Goal: Obtain resource: Obtain resource

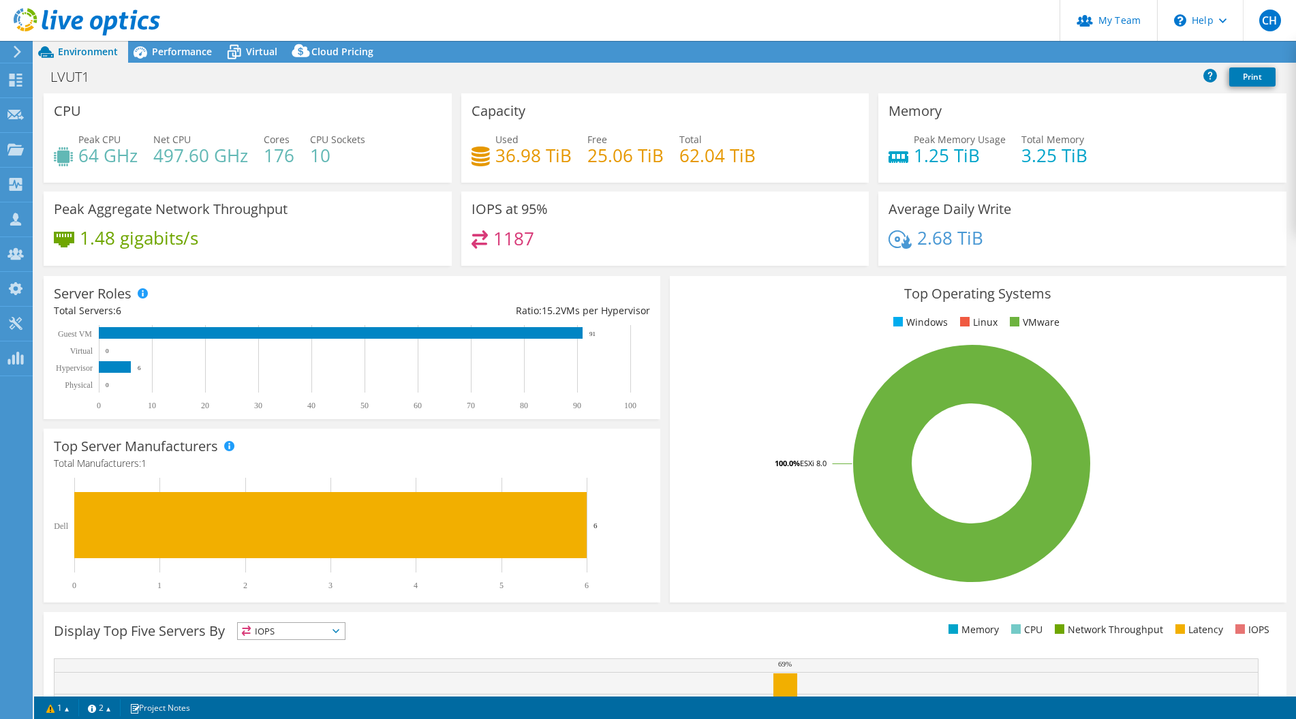
select select "USD"
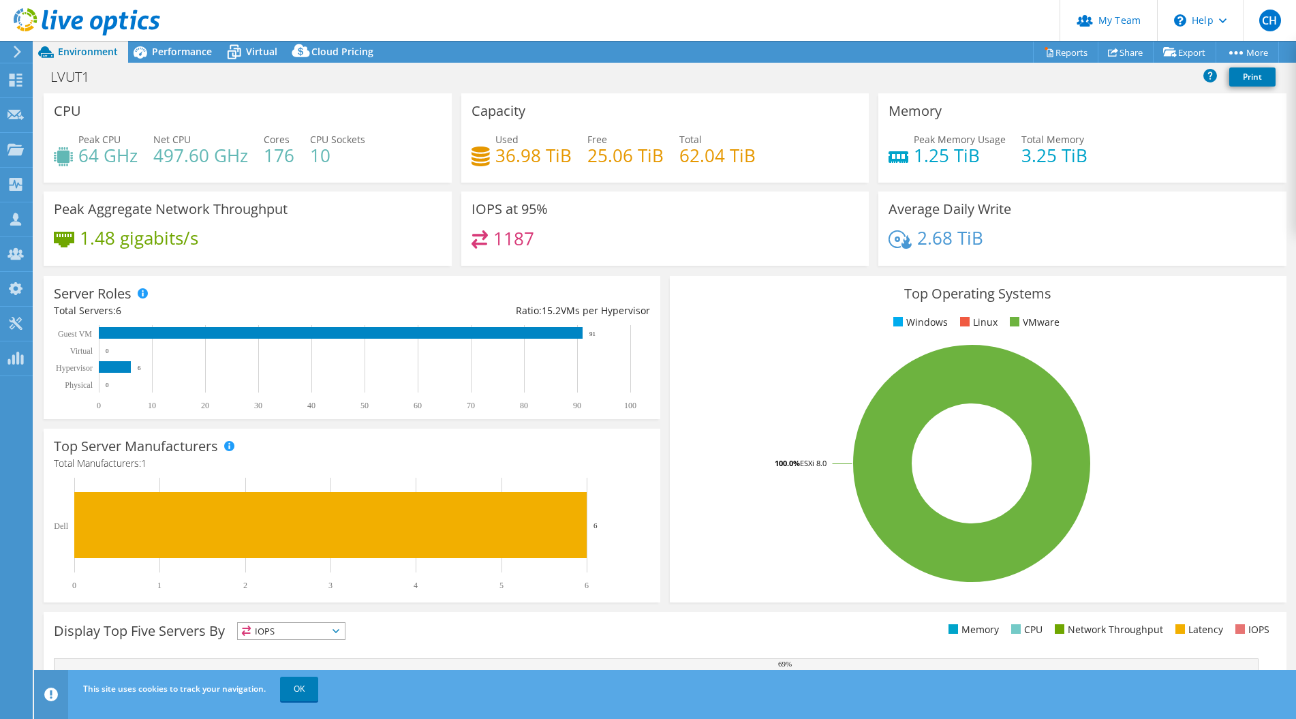
click at [280, 17] on header "CH Partner Team Admin [PERSON_NAME] [EMAIL_ADDRESS][DOMAIN_NAME] redesign My Pr…" at bounding box center [648, 20] width 1296 height 41
click at [194, 52] on span "Performance" at bounding box center [182, 51] width 60 height 13
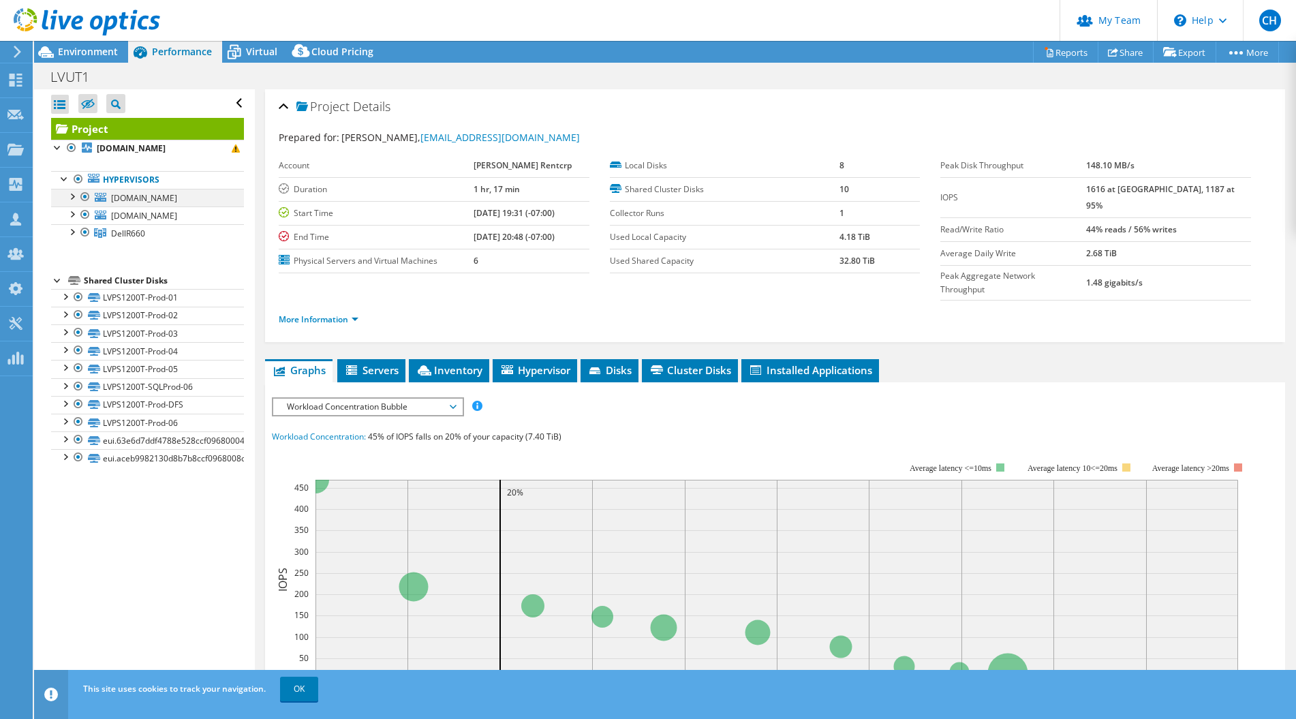
click at [71, 196] on div at bounding box center [72, 196] width 14 height 14
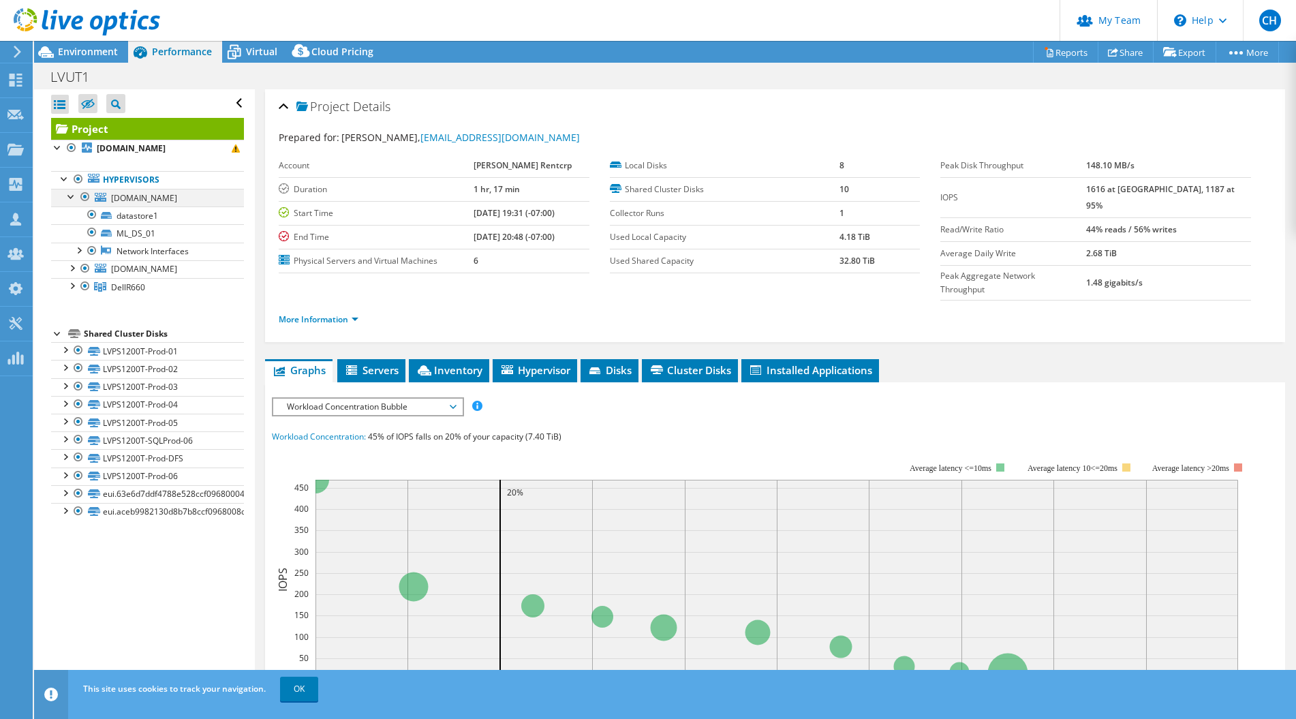
click at [71, 196] on div at bounding box center [72, 196] width 14 height 14
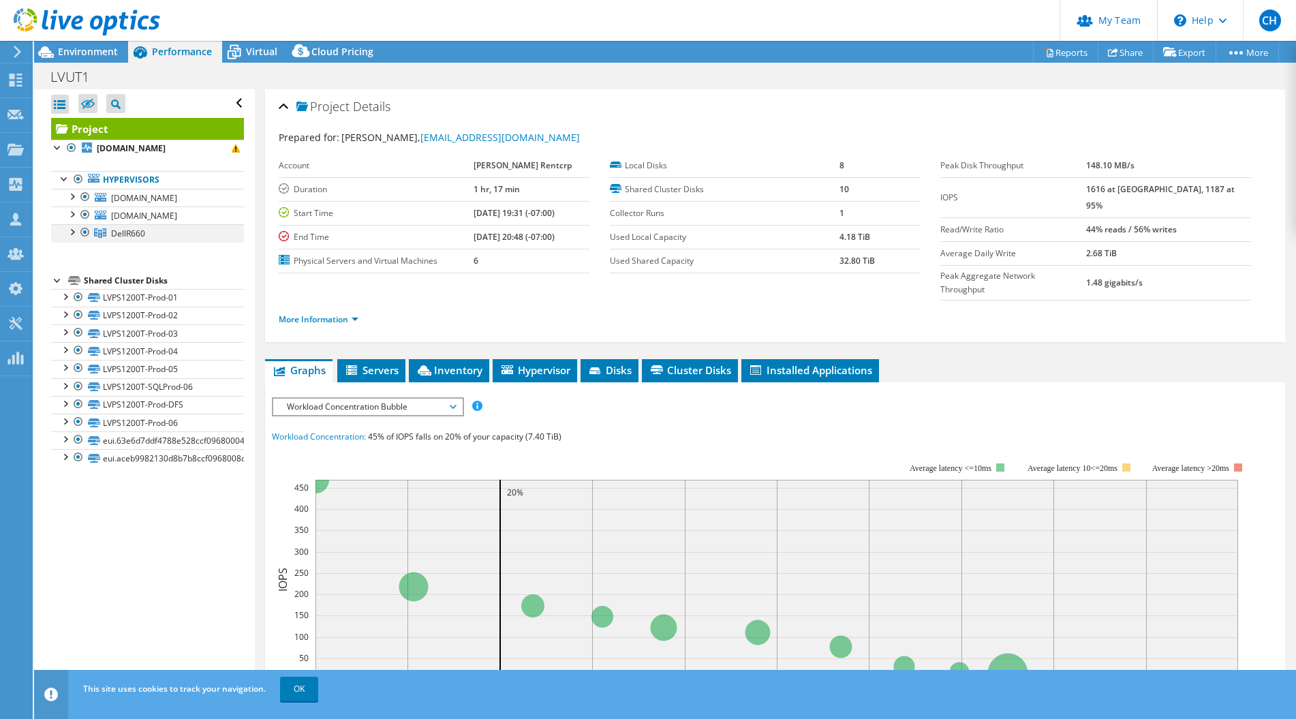
click at [74, 232] on div at bounding box center [72, 231] width 14 height 14
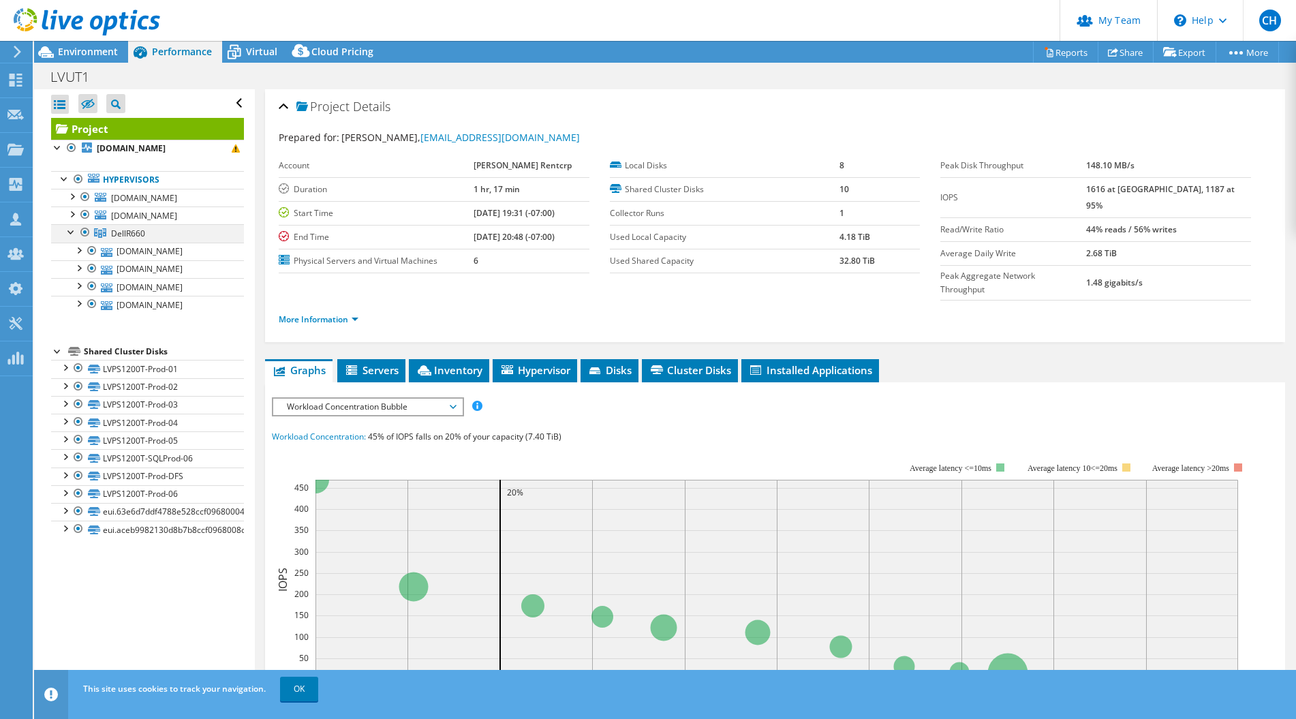
click at [74, 232] on div at bounding box center [72, 231] width 14 height 14
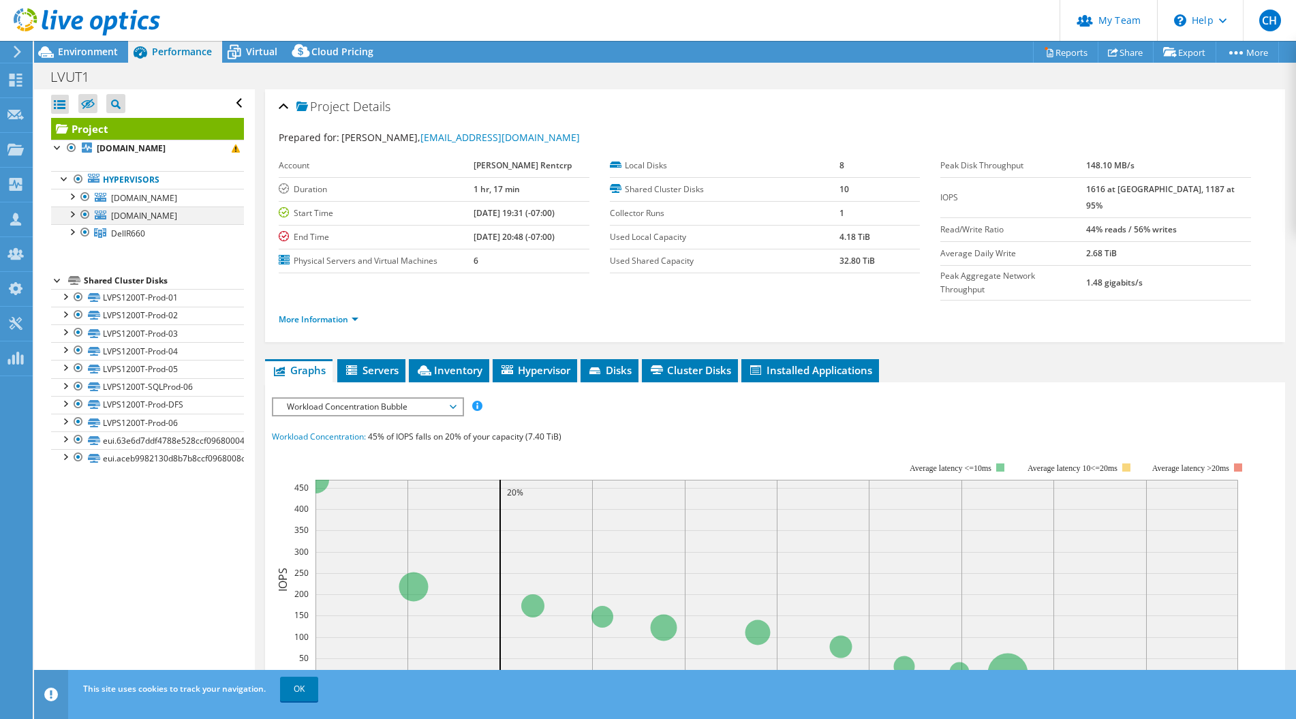
click at [73, 214] on div at bounding box center [72, 213] width 14 height 14
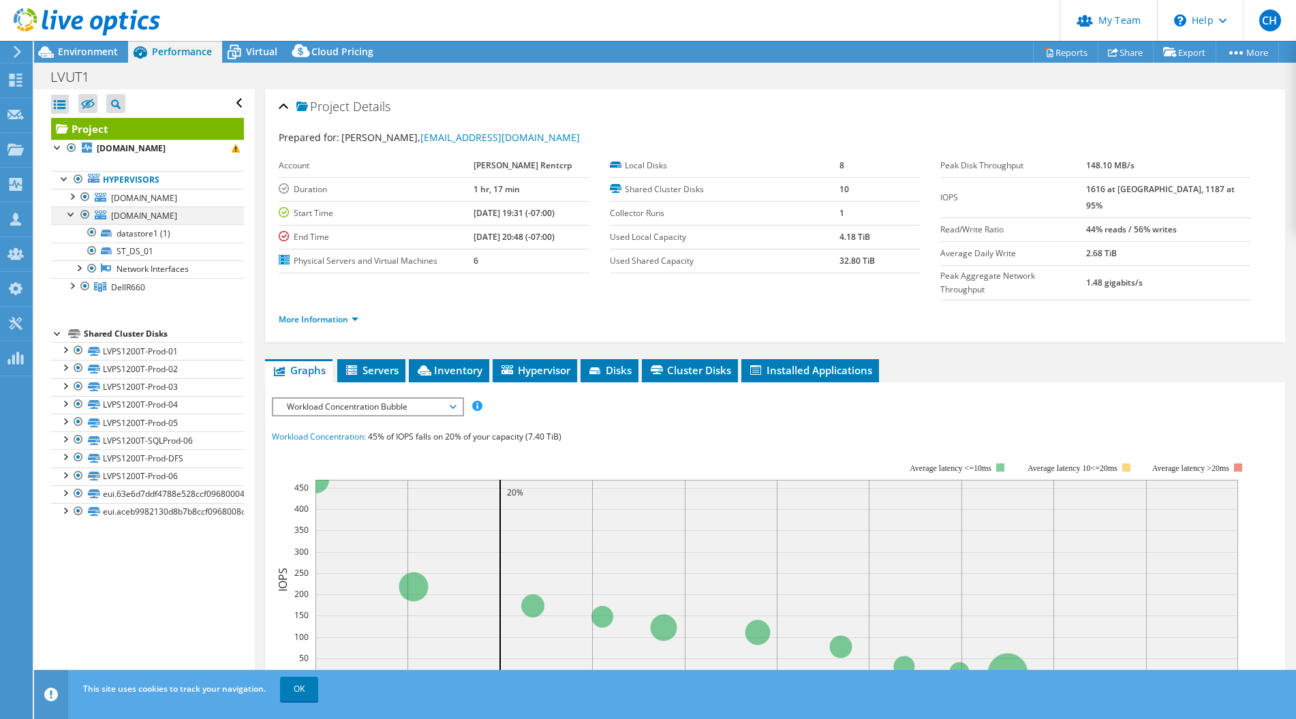
click at [73, 214] on div at bounding box center [72, 213] width 14 height 14
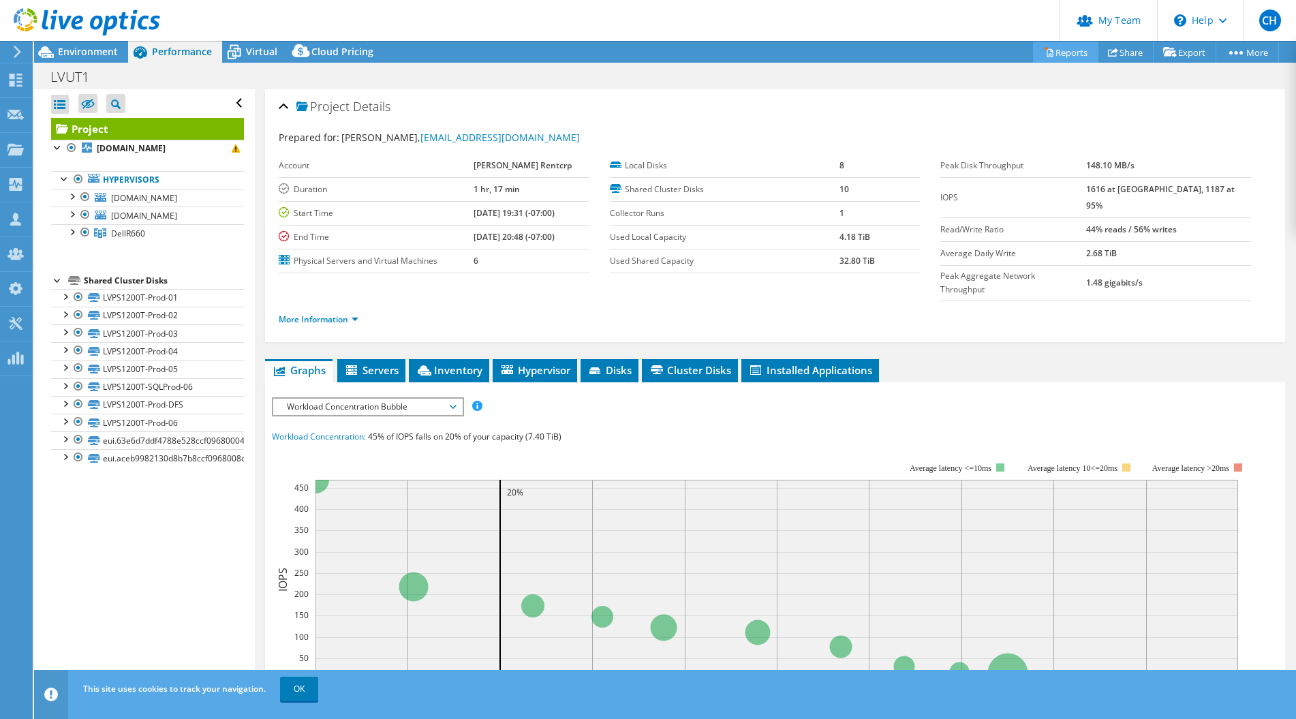
click at [1055, 52] on link "Reports" at bounding box center [1065, 52] width 65 height 21
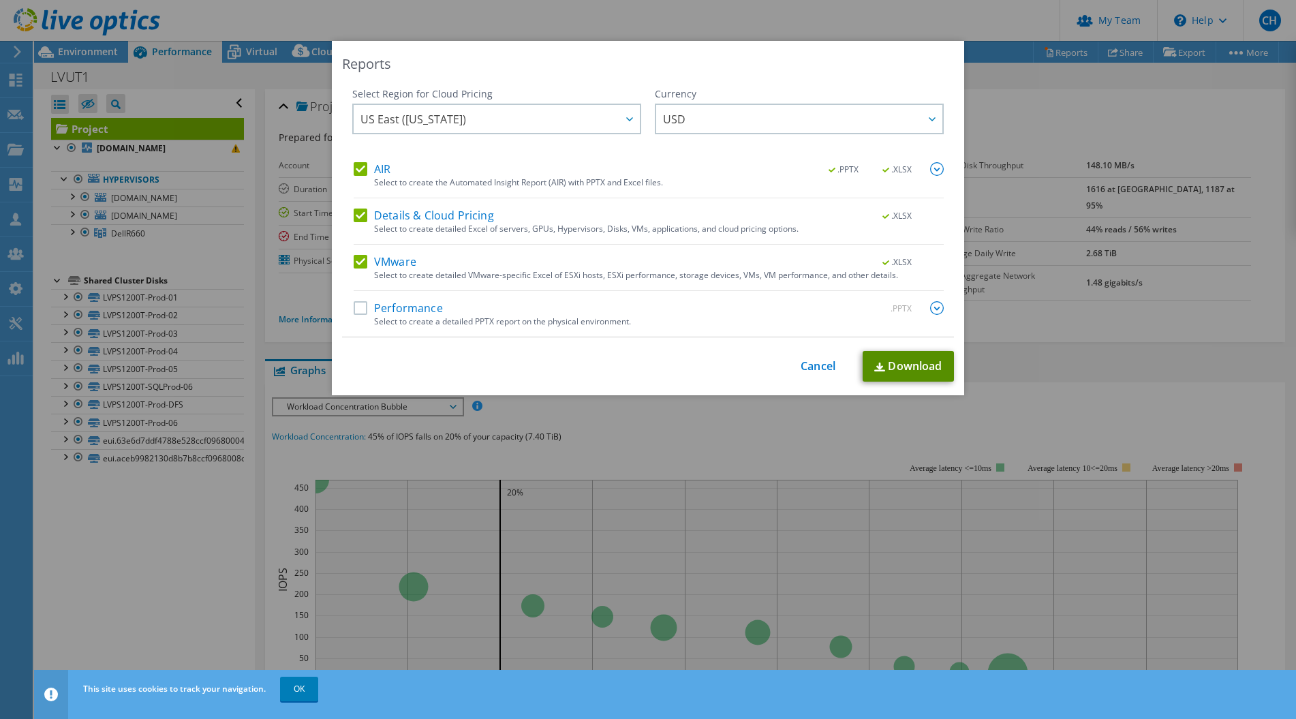
click at [899, 369] on link "Download" at bounding box center [908, 366] width 91 height 31
click at [1015, 363] on div "Reports Select Region for Cloud Pricing Asia Pacific (Hong Kong) Asia Pacific (…" at bounding box center [648, 359] width 1296 height 637
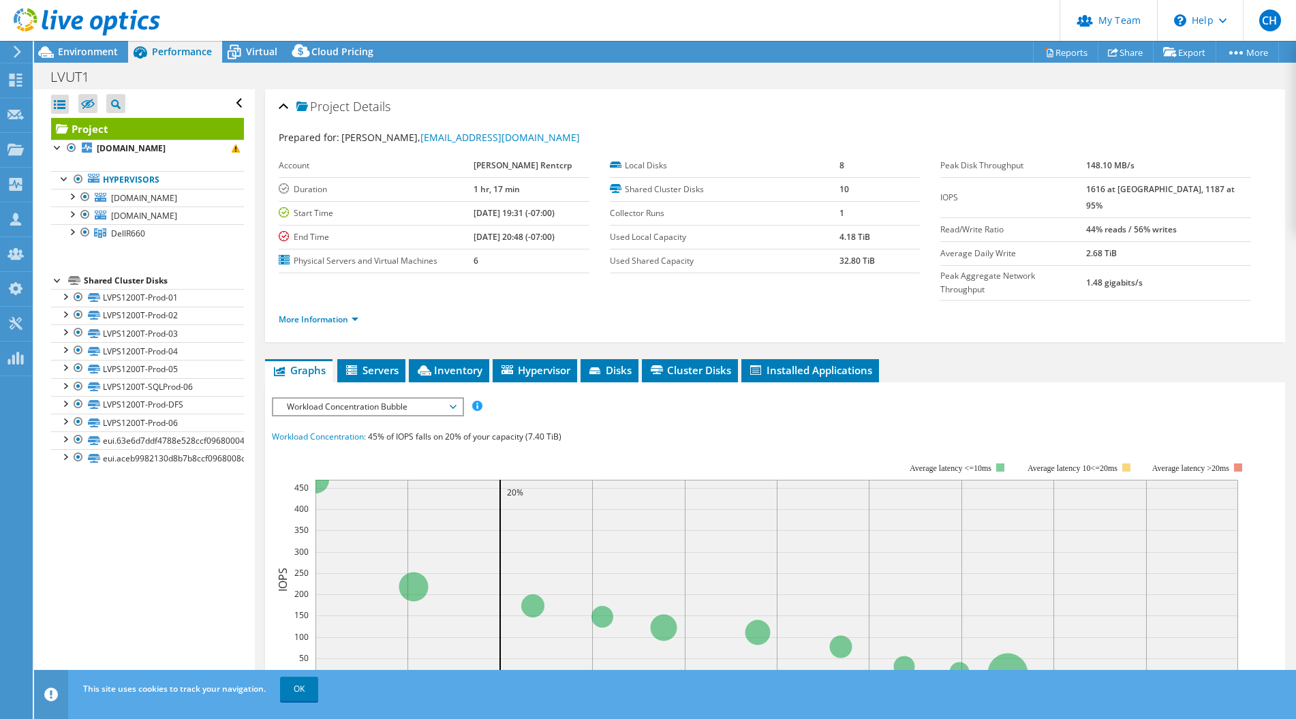
click at [715, 27] on header "CH Partner Team Admin Craig Hughes chughes@redesign-group.com redesign My Profi…" at bounding box center [648, 20] width 1296 height 41
click at [907, 23] on header "CH Partner Team Admin Craig Hughes chughes@redesign-group.com redesign My Profi…" at bounding box center [648, 20] width 1296 height 41
click at [84, 197] on div at bounding box center [85, 197] width 14 height 16
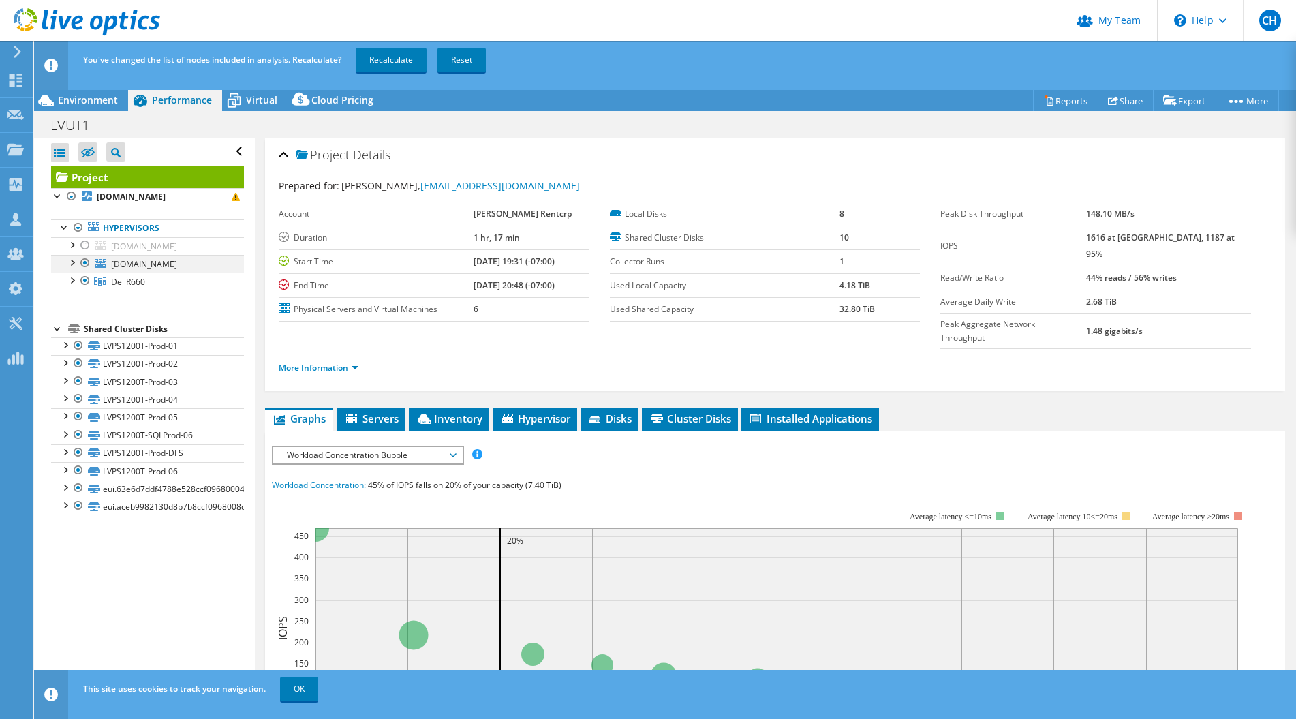
click at [85, 262] on div at bounding box center [85, 263] width 14 height 16
click at [405, 56] on link "Recalculate" at bounding box center [391, 60] width 71 height 25
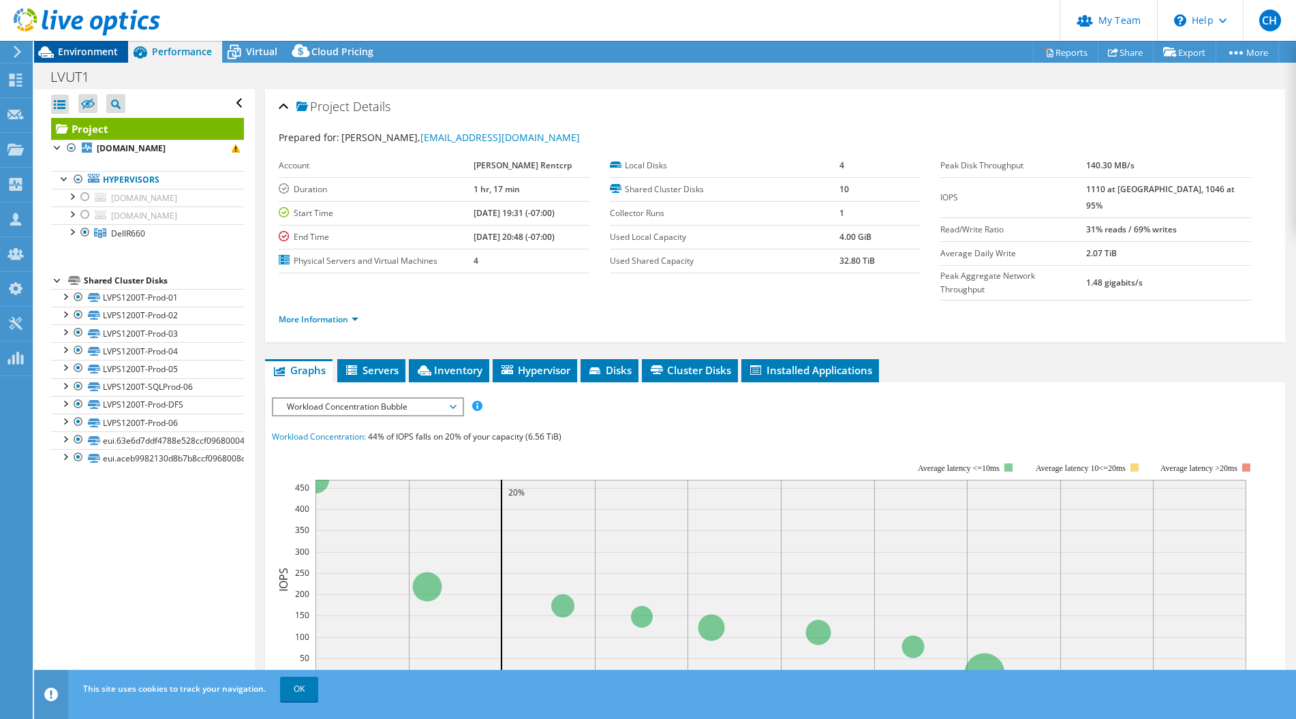
click at [82, 50] on span "Environment" at bounding box center [88, 51] width 60 height 13
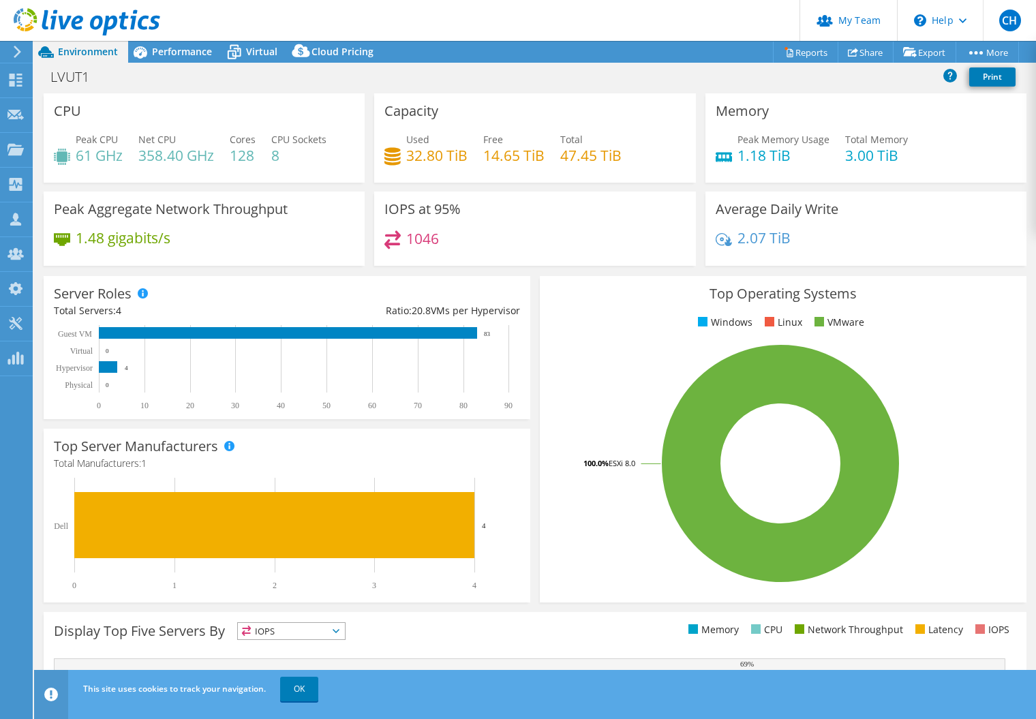
click at [433, 272] on div "Server Roles Physical Servers represent bare metal servers that were targets of…" at bounding box center [287, 347] width 496 height 153
click at [179, 51] on span "Performance" at bounding box center [182, 51] width 60 height 13
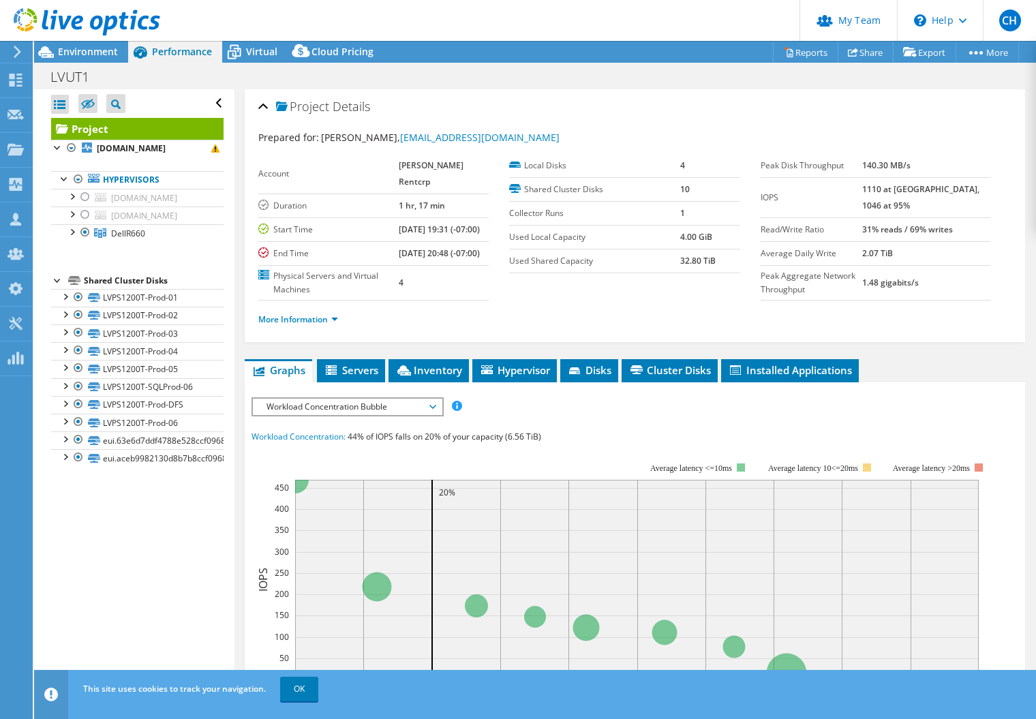
click at [352, 415] on span "Workload Concentration Bubble" at bounding box center [347, 407] width 175 height 16
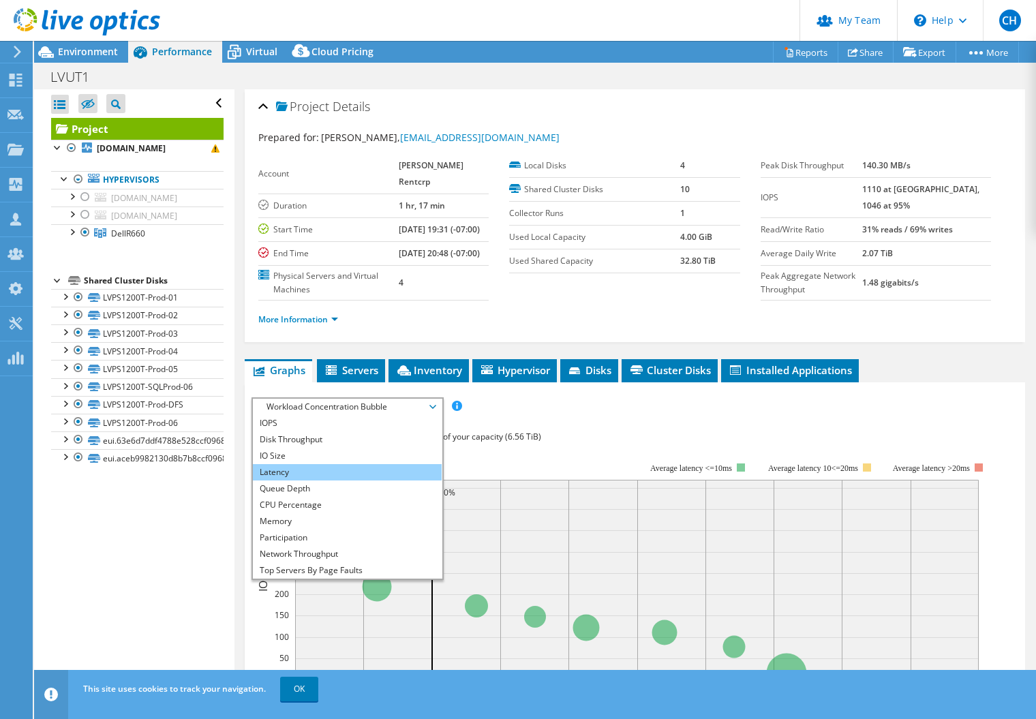
click at [352, 480] on li "Latency" at bounding box center [347, 472] width 189 height 16
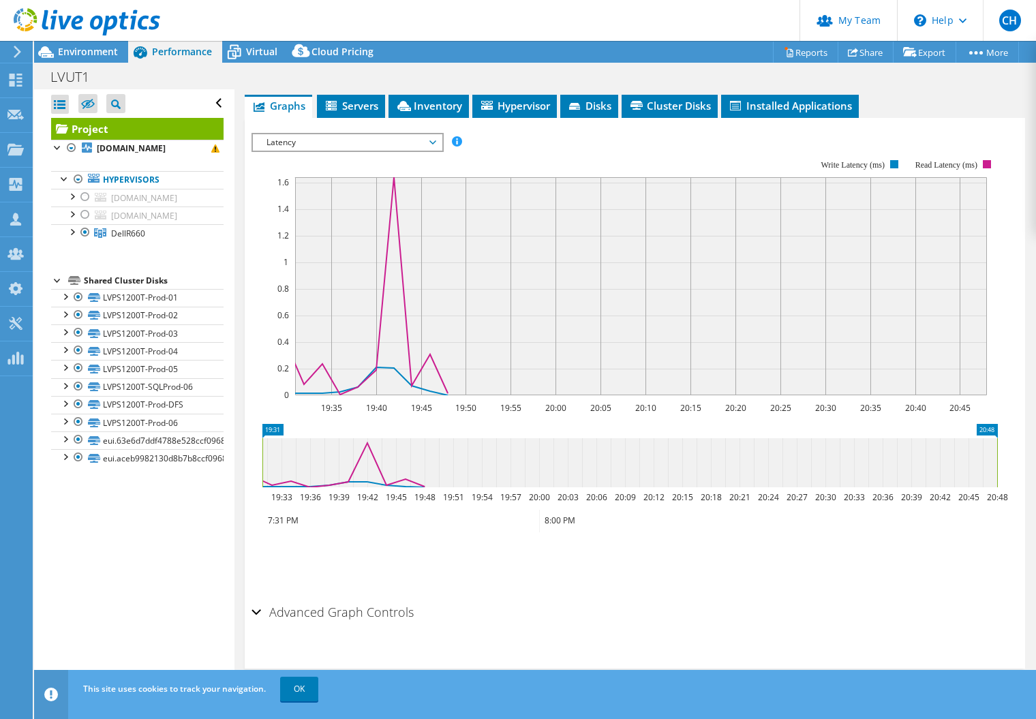
scroll to position [281, 0]
click at [393, 141] on span "Latency" at bounding box center [347, 142] width 175 height 16
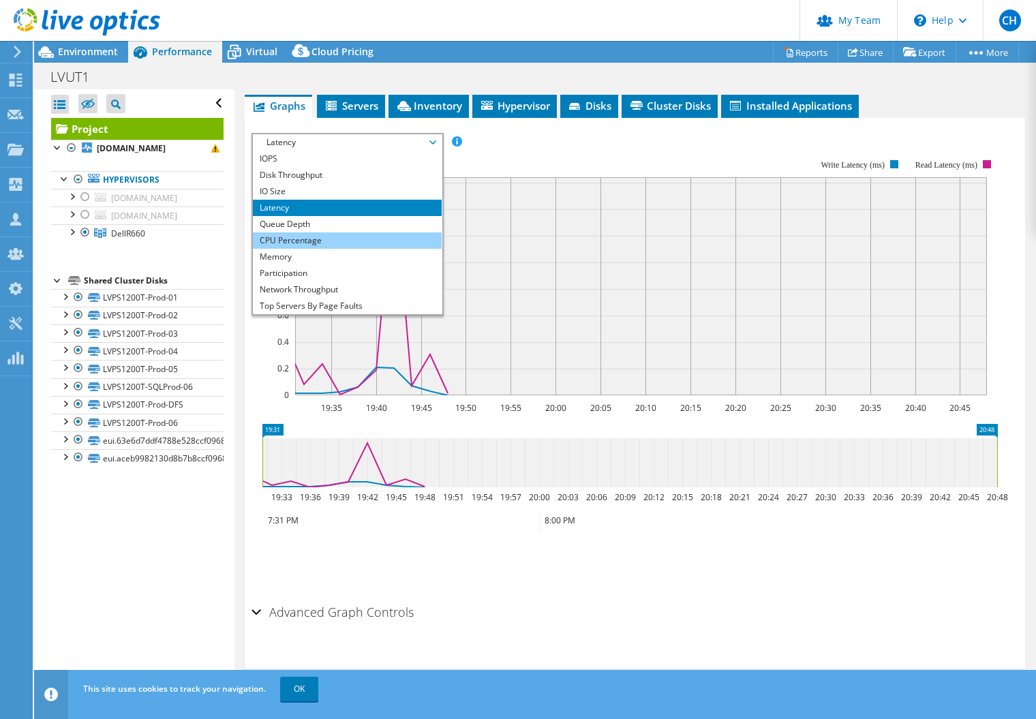
click at [379, 239] on li "CPU Percentage" at bounding box center [347, 240] width 189 height 16
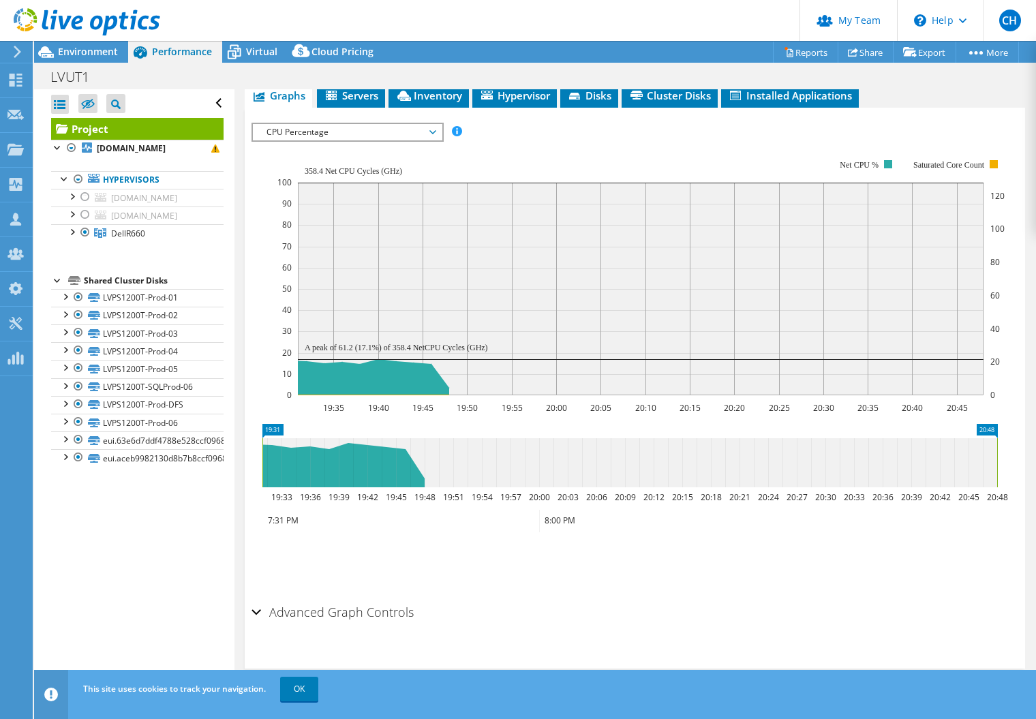
click at [564, 140] on div "IOPS Disk Throughput IO Size Latency Queue Depth CPU Percentage Memory Page Fau…" at bounding box center [634, 132] width 767 height 18
click at [10, 77] on use at bounding box center [16, 80] width 13 height 13
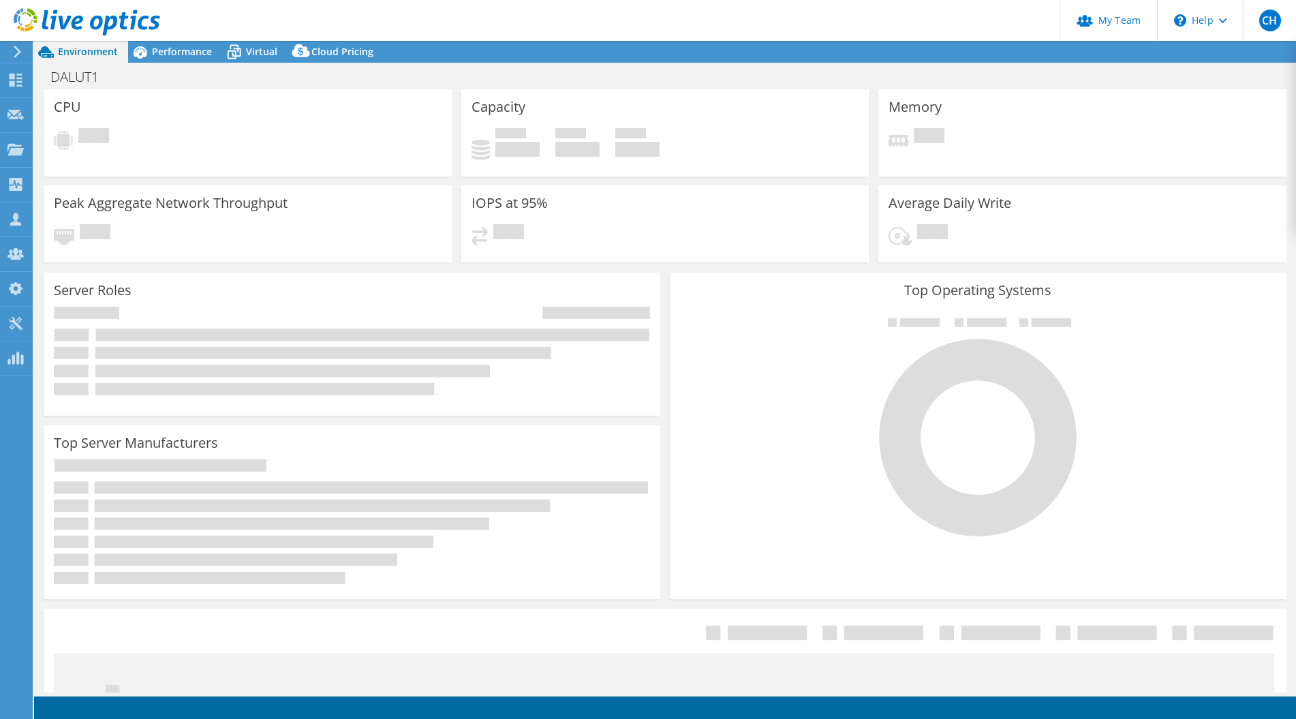
select select "USD"
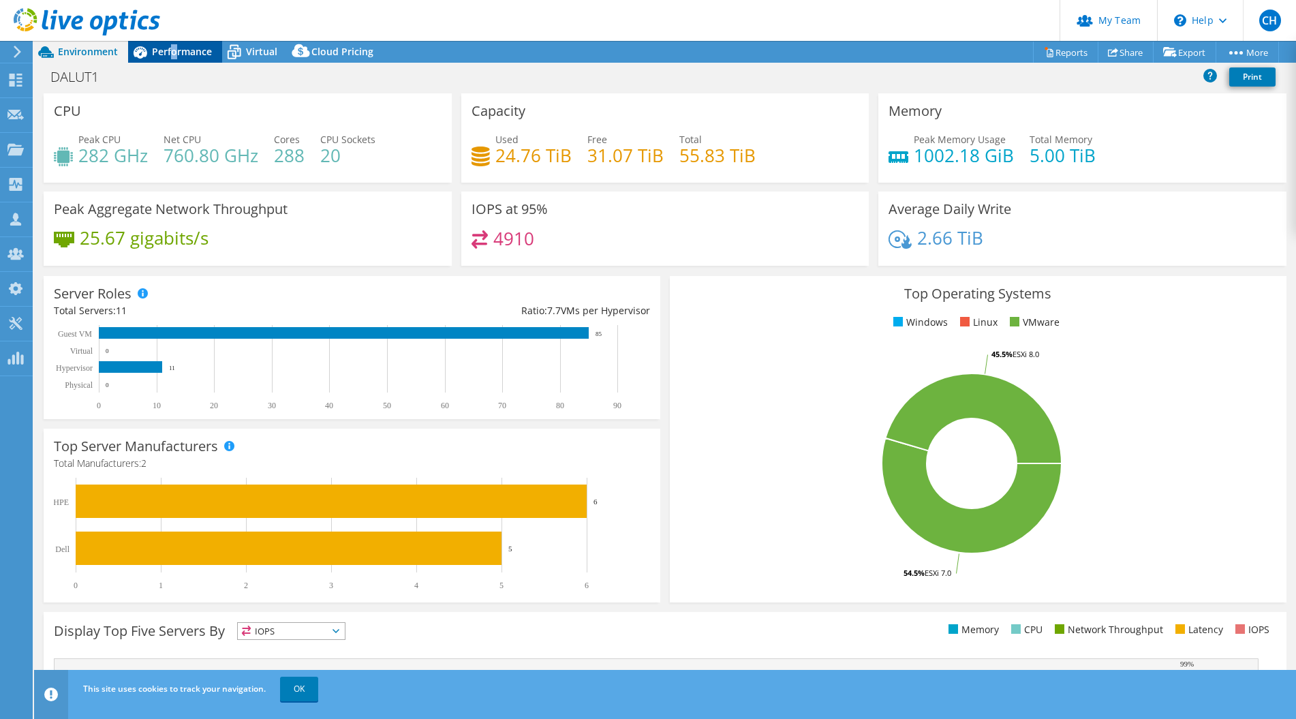
click at [174, 45] on span "Performance" at bounding box center [182, 51] width 60 height 13
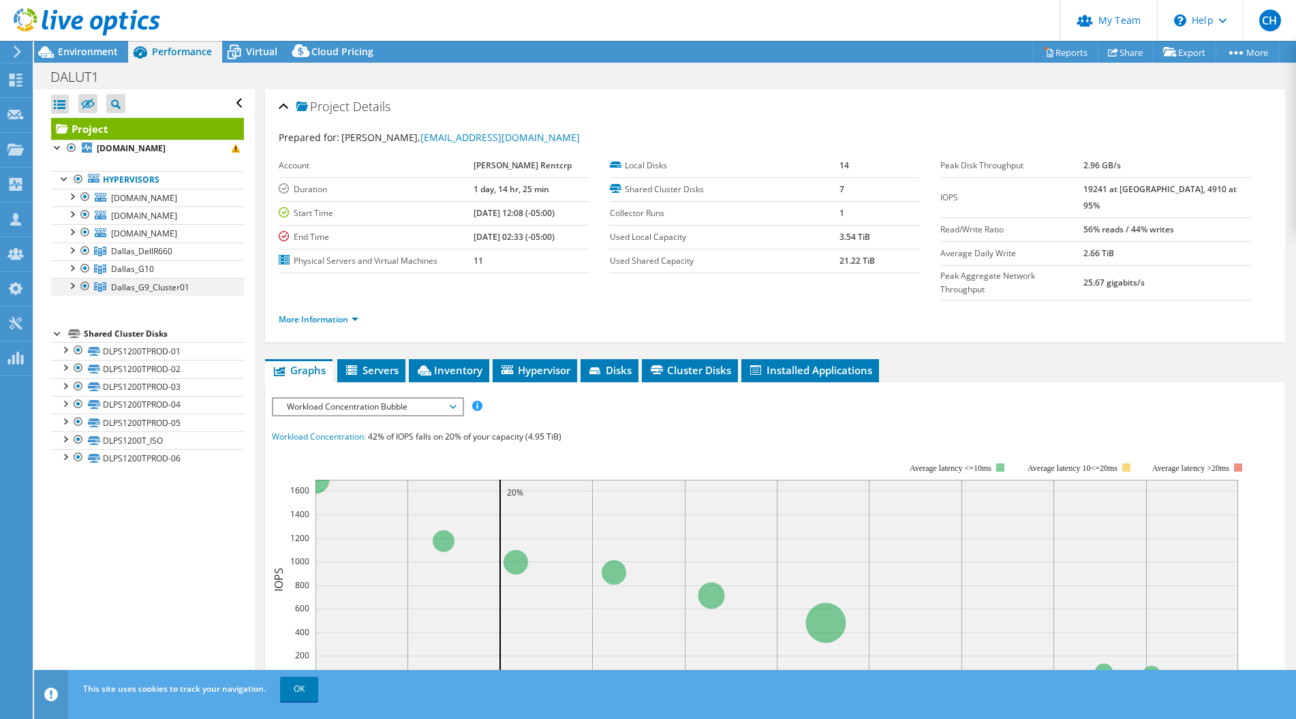
click at [73, 286] on div at bounding box center [72, 285] width 14 height 14
click at [73, 267] on div at bounding box center [72, 267] width 14 height 14
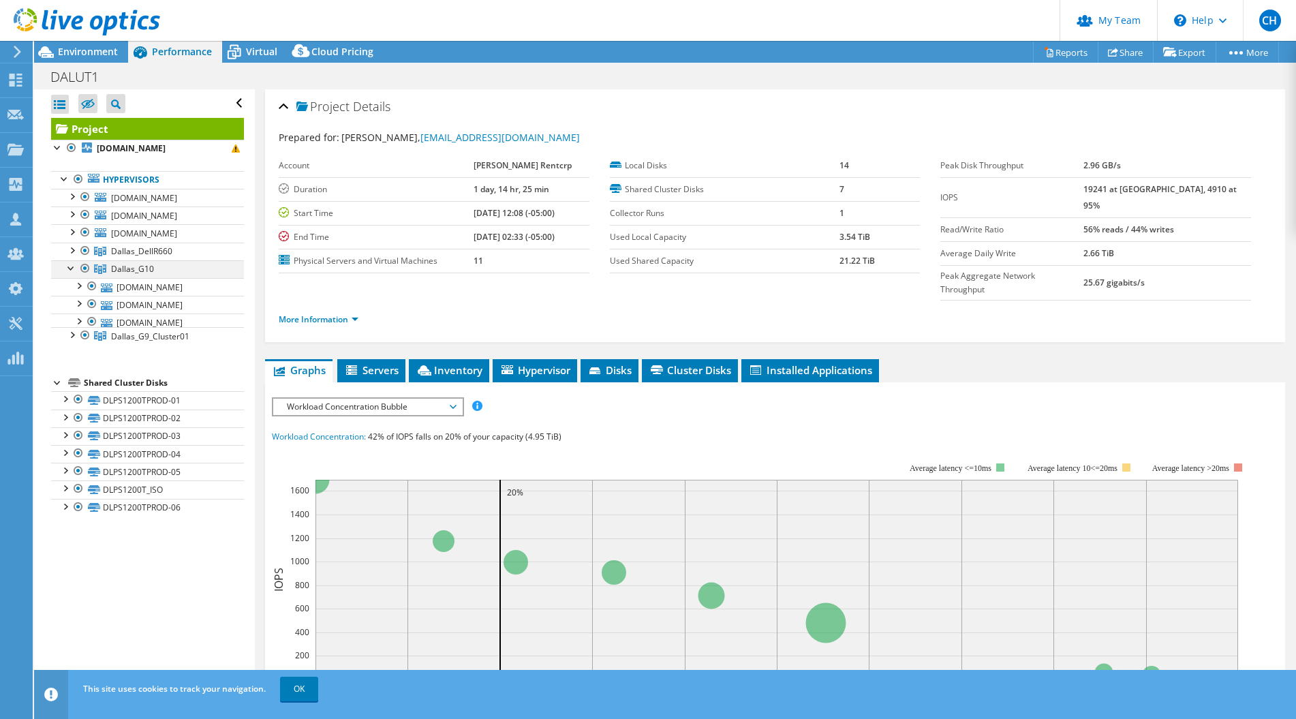
click at [73, 267] on div at bounding box center [72, 267] width 14 height 14
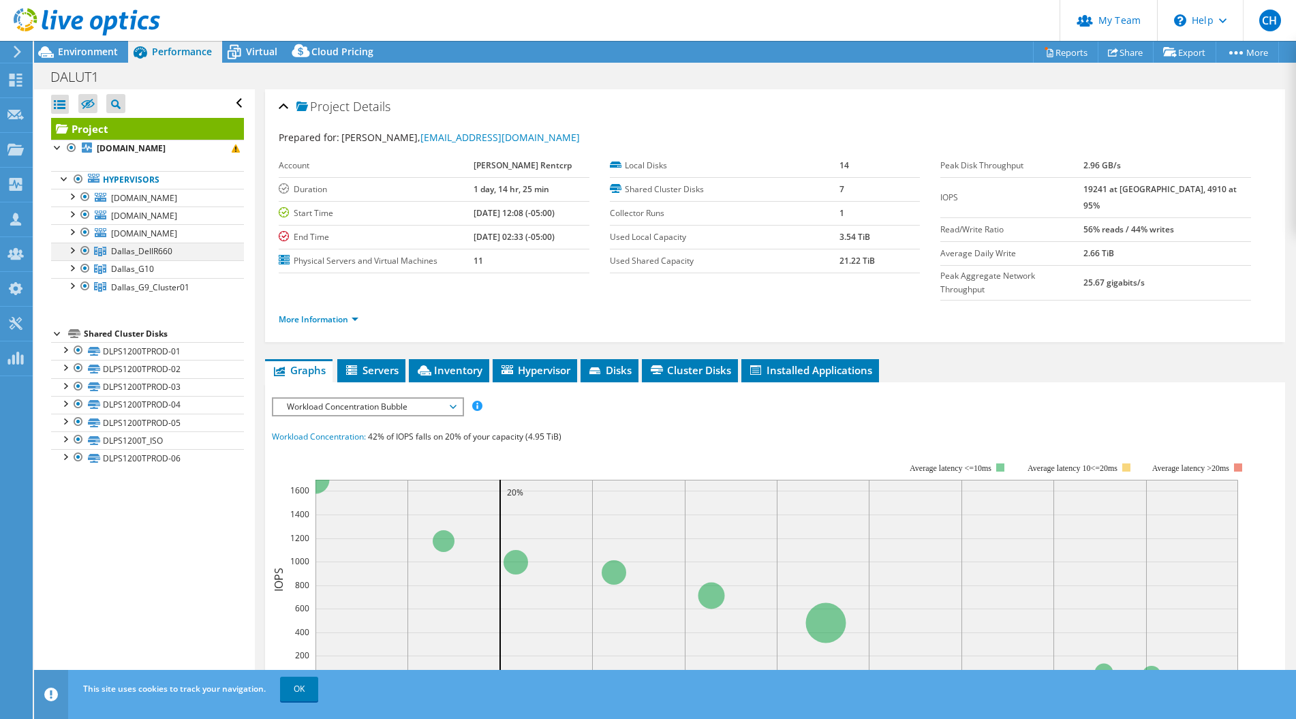
click at [71, 248] on div at bounding box center [72, 250] width 14 height 14
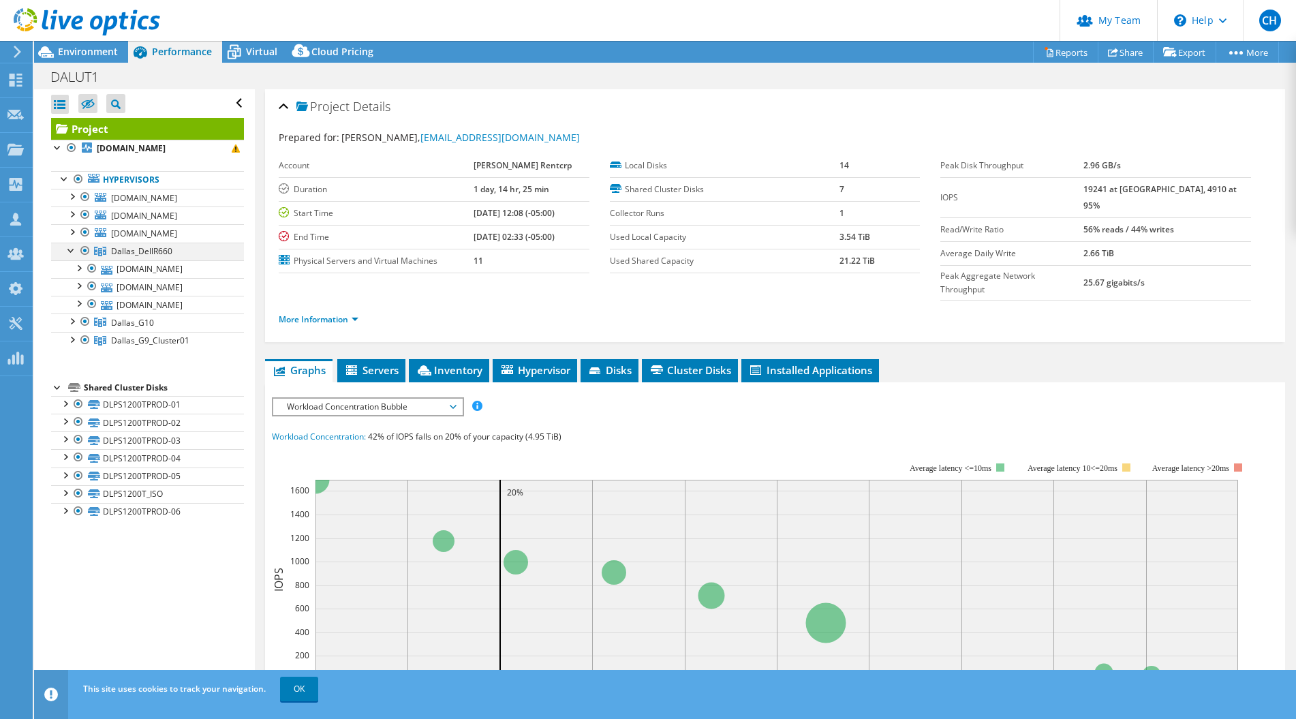
click at [71, 248] on div at bounding box center [72, 250] width 14 height 14
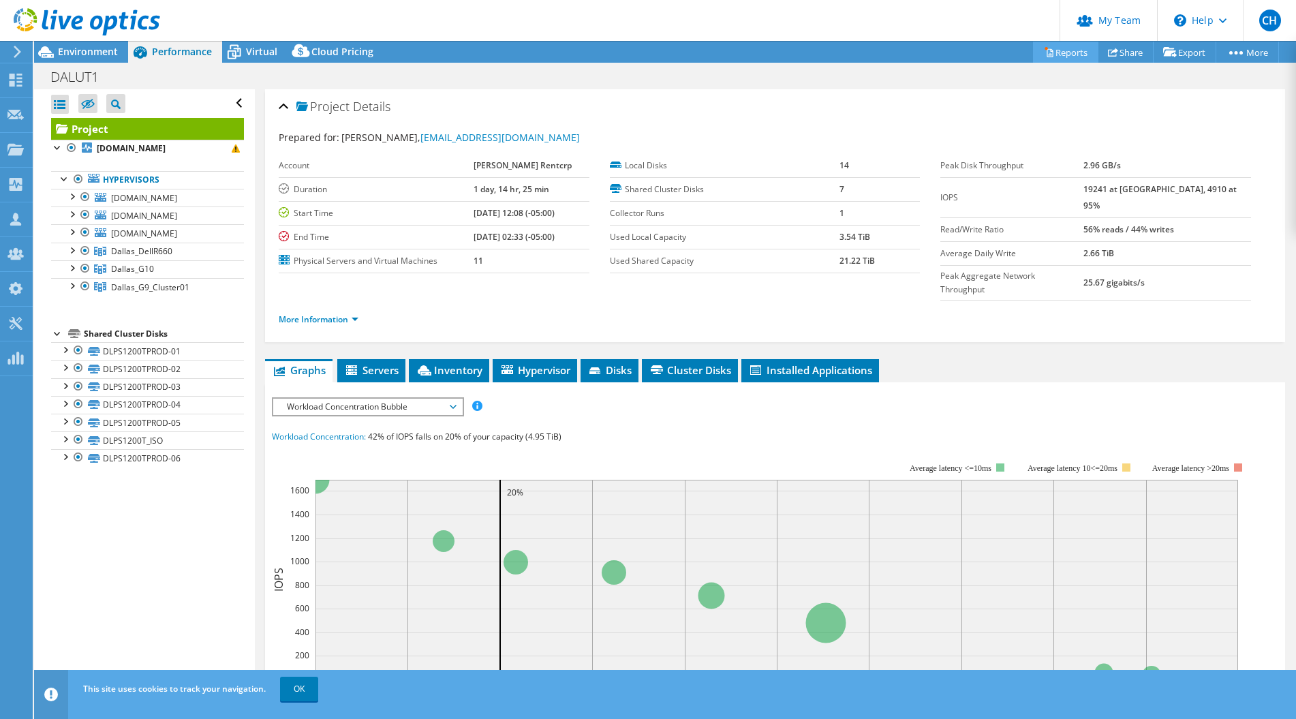
click at [1066, 53] on link "Reports" at bounding box center [1065, 52] width 65 height 21
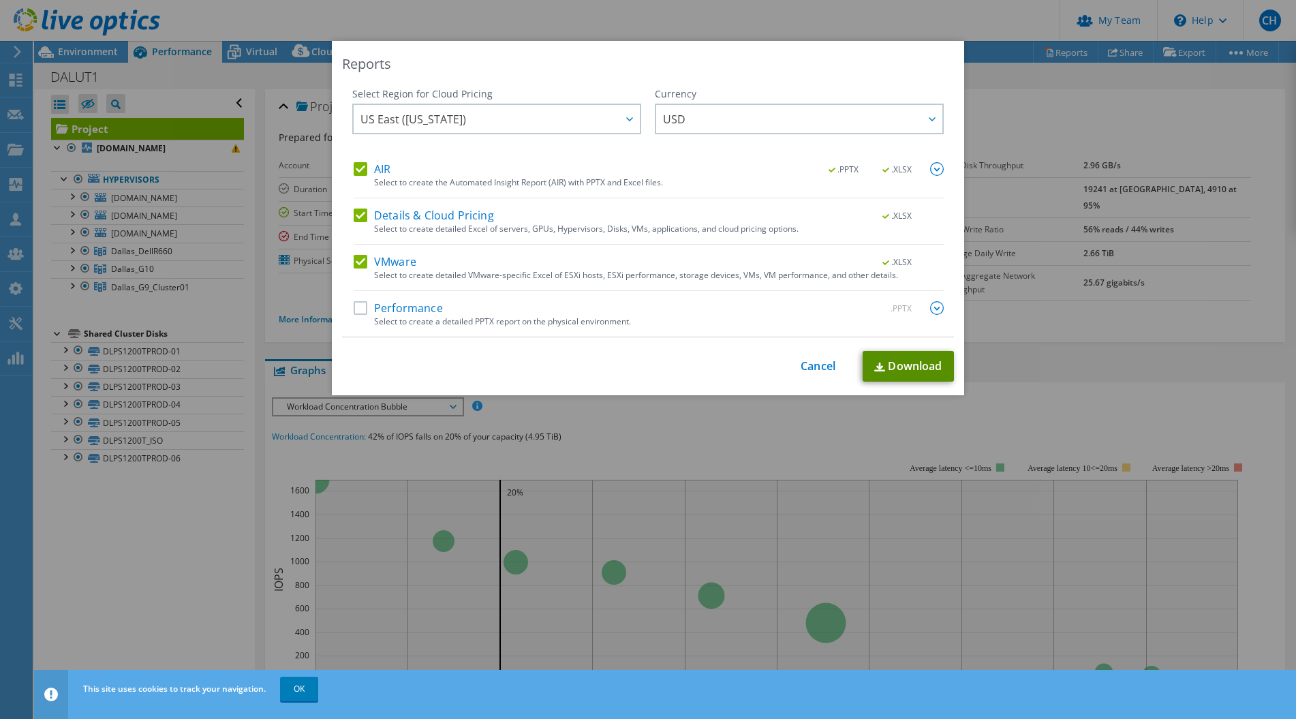
click at [882, 362] on link "Download" at bounding box center [908, 366] width 91 height 31
click at [1062, 312] on div "Reports Select Region for Cloud Pricing Asia Pacific (Hong Kong) Asia Pacific (…" at bounding box center [648, 359] width 1296 height 637
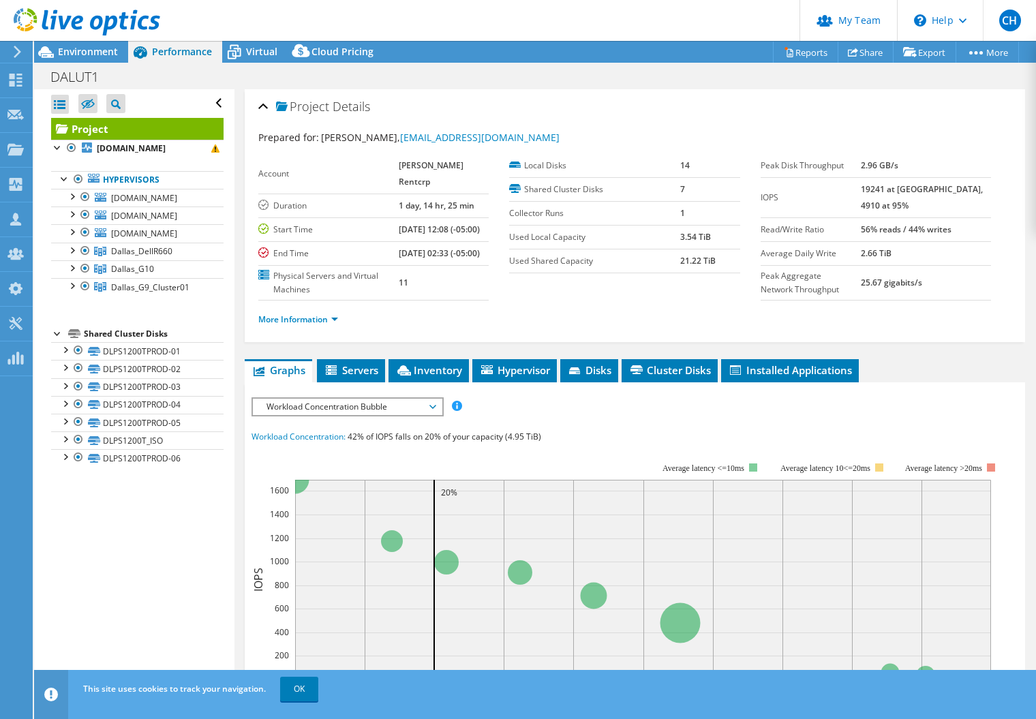
click at [395, 415] on span "Workload Concentration Bubble" at bounding box center [347, 407] width 175 height 16
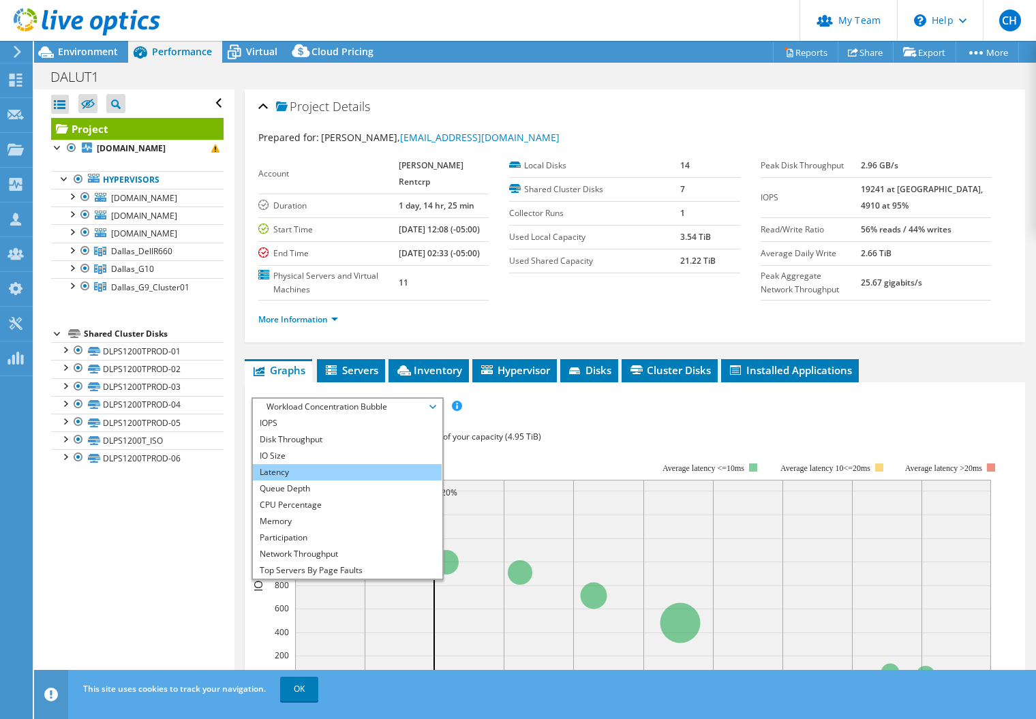
click at [373, 480] on li "Latency" at bounding box center [347, 472] width 189 height 16
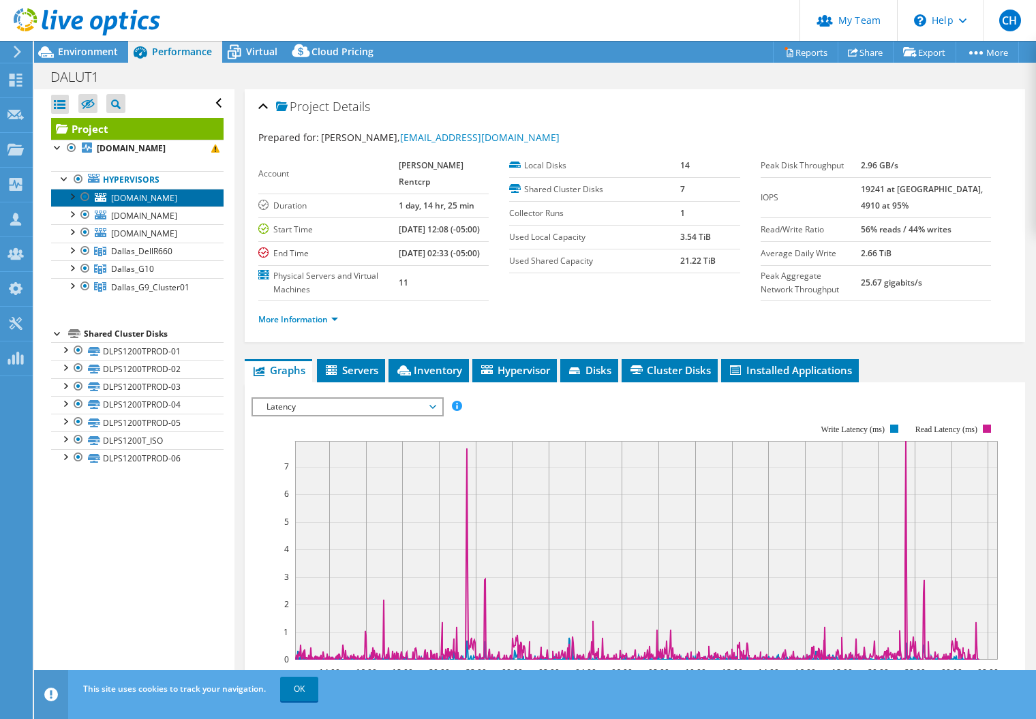
click at [133, 201] on span "dlesxbl03.mgrc.net" at bounding box center [144, 198] width 66 height 12
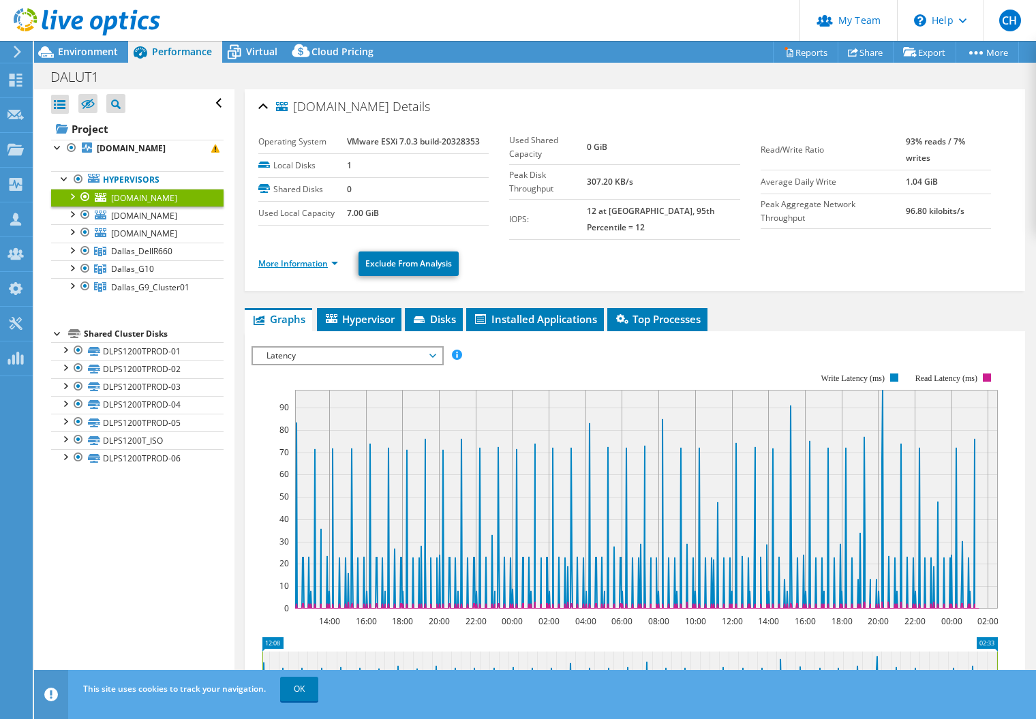
click at [313, 258] on link "More Information" at bounding box center [298, 264] width 80 height 12
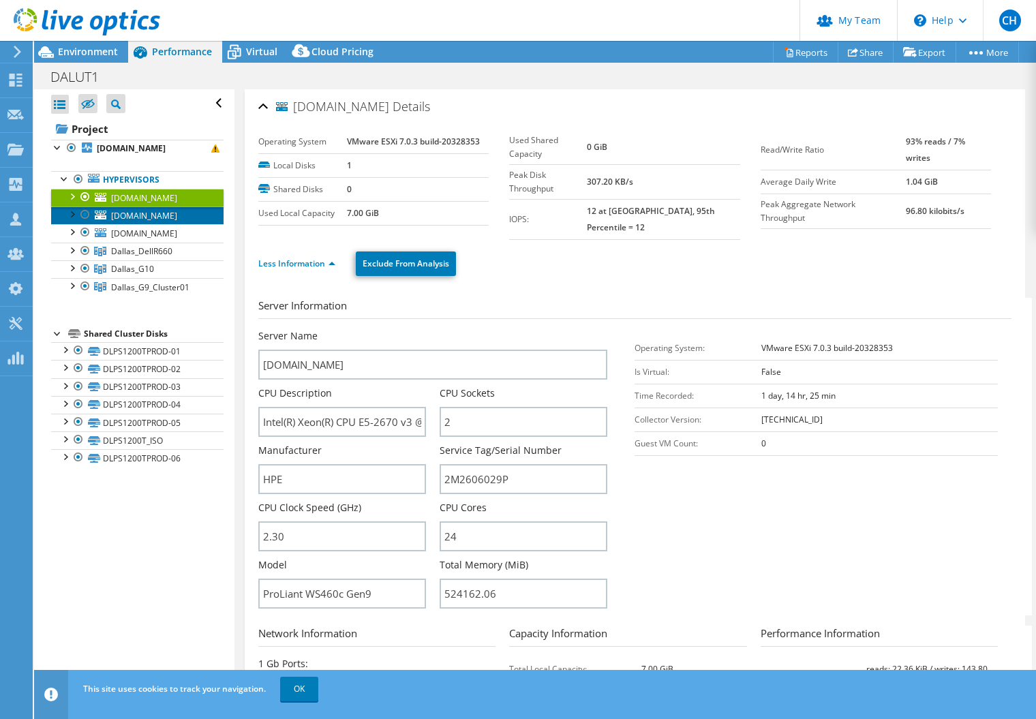
click at [152, 217] on span "psesxi01.mgrc.net" at bounding box center [144, 216] width 66 height 12
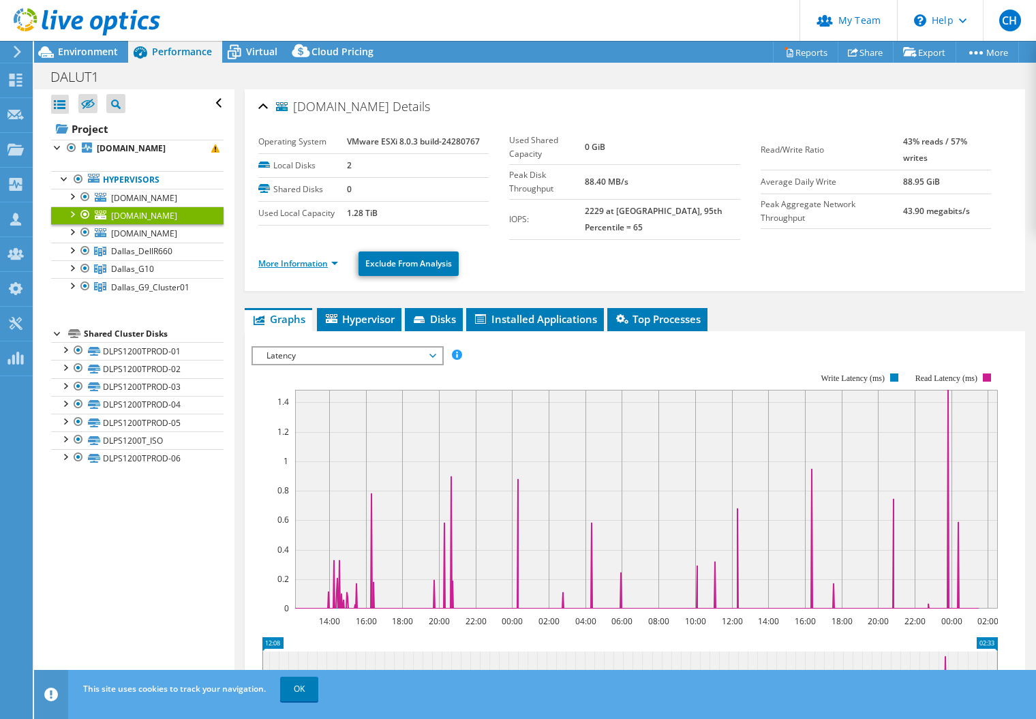
click at [318, 258] on link "More Information" at bounding box center [298, 264] width 80 height 12
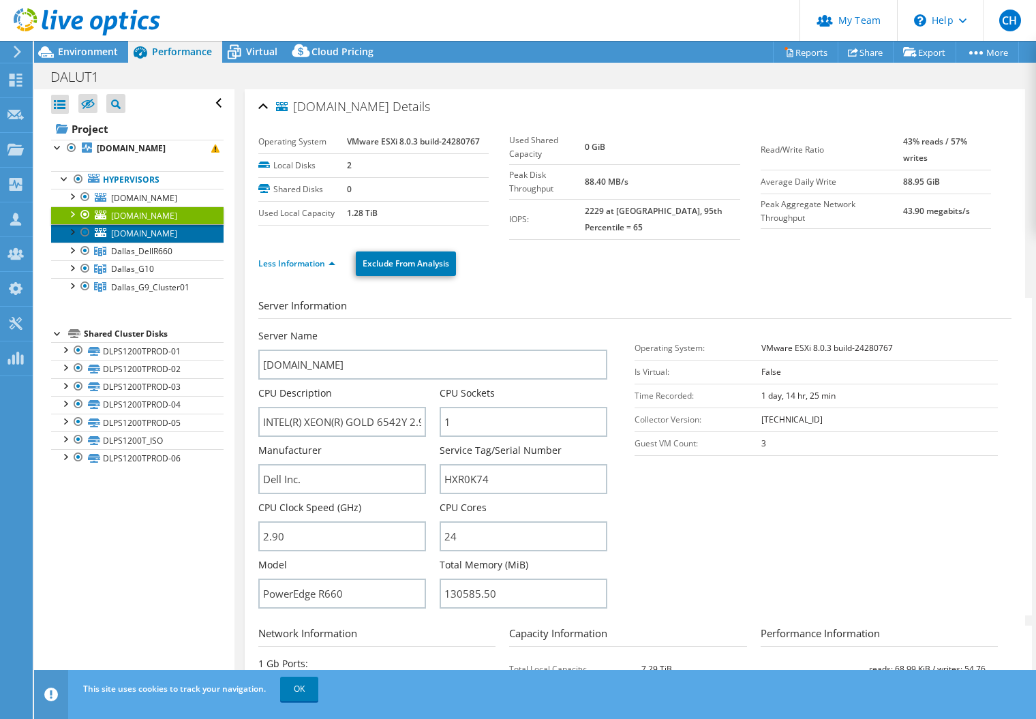
click at [146, 232] on span "flesxi01.mgrc.net" at bounding box center [144, 234] width 66 height 12
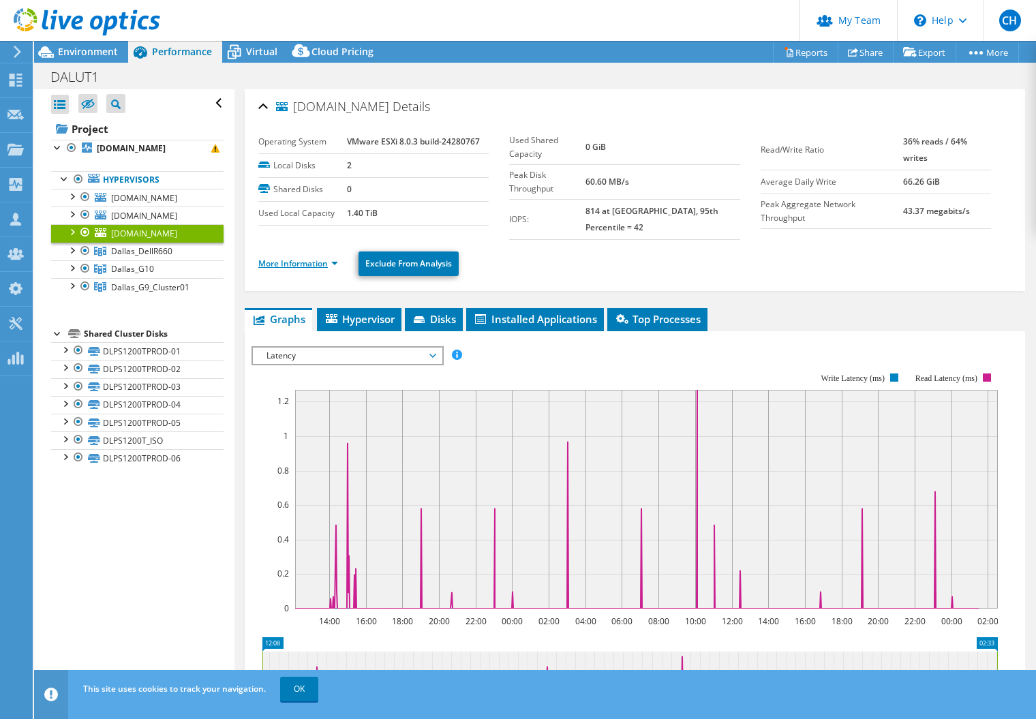
click at [307, 258] on link "More Information" at bounding box center [298, 264] width 80 height 12
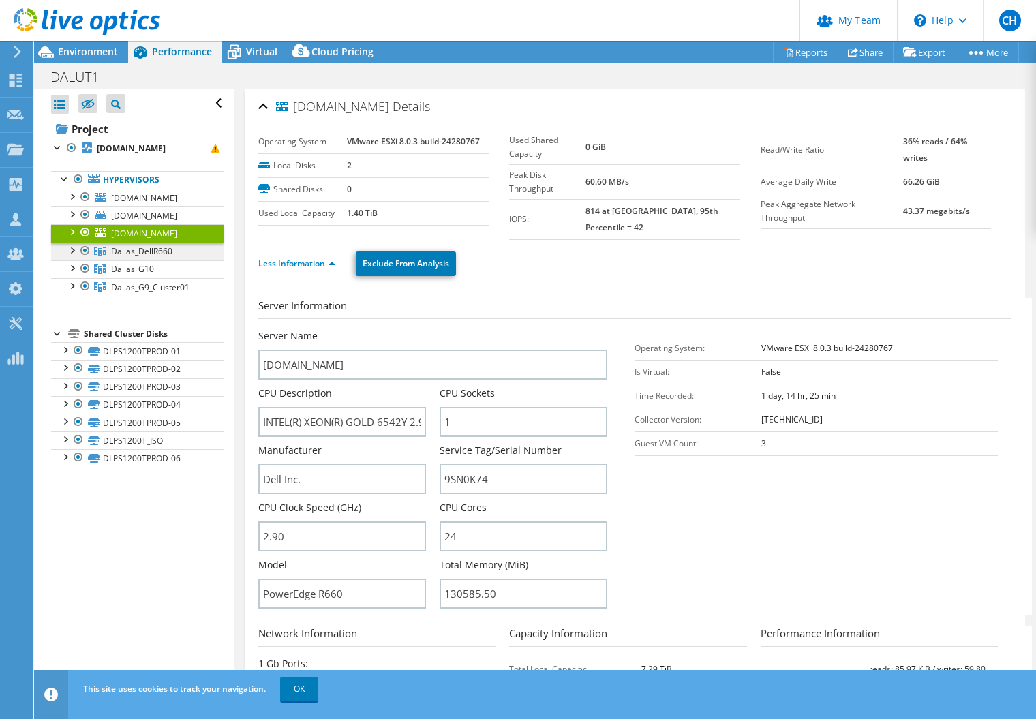
click at [119, 251] on span "Dallas_DellR660" at bounding box center [141, 251] width 61 height 12
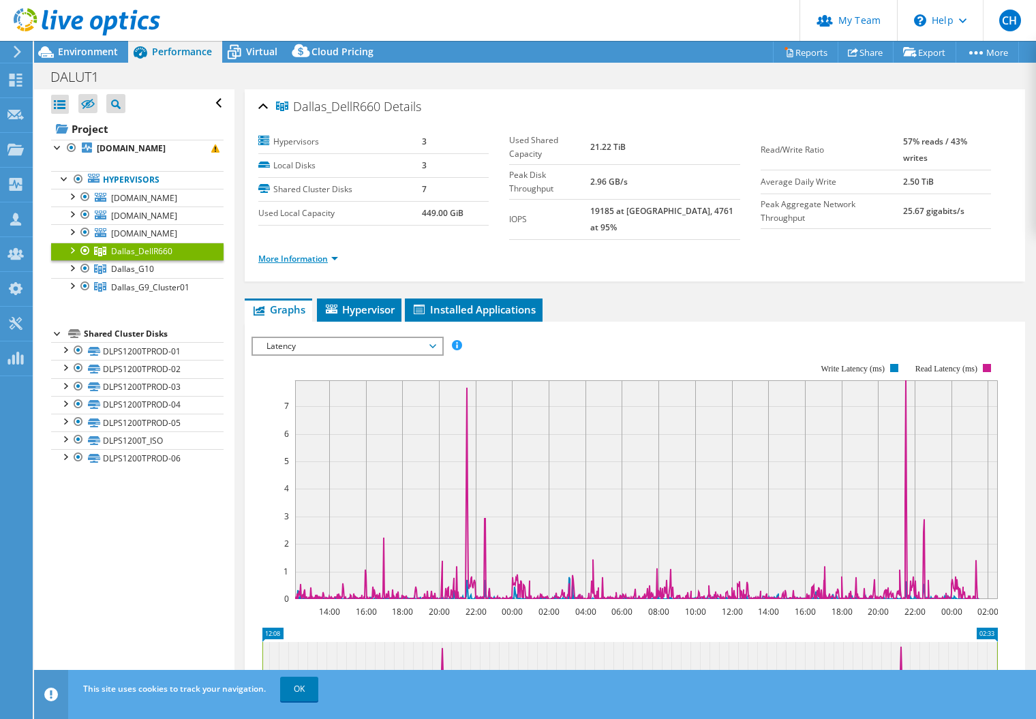
click at [303, 253] on link "More Information" at bounding box center [298, 259] width 80 height 12
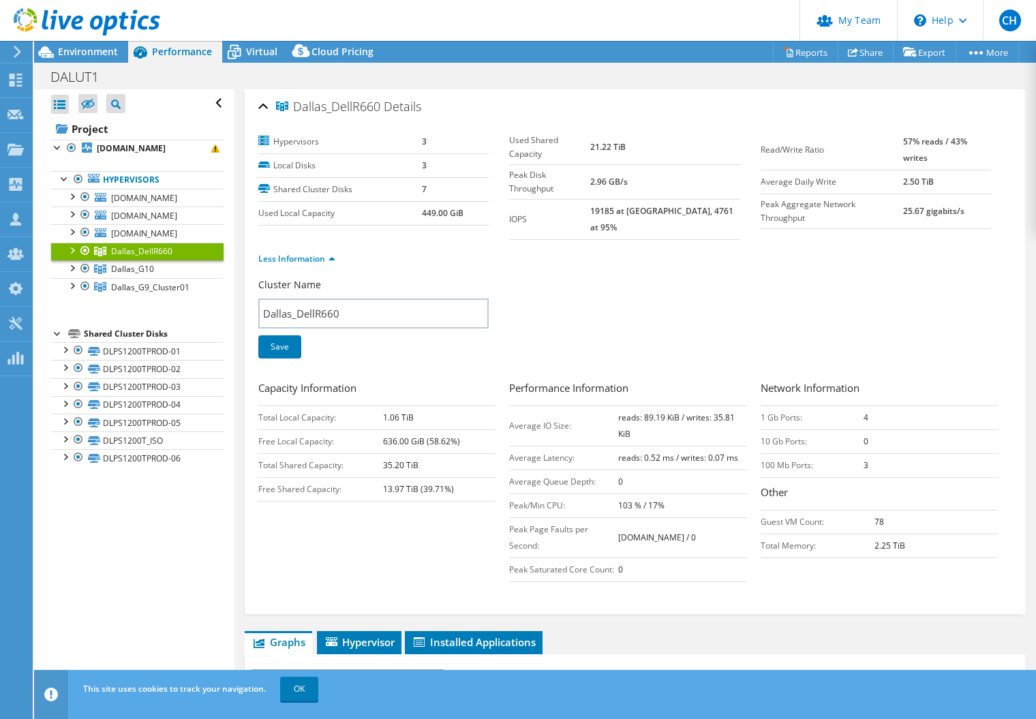
click at [74, 250] on div at bounding box center [72, 250] width 14 height 14
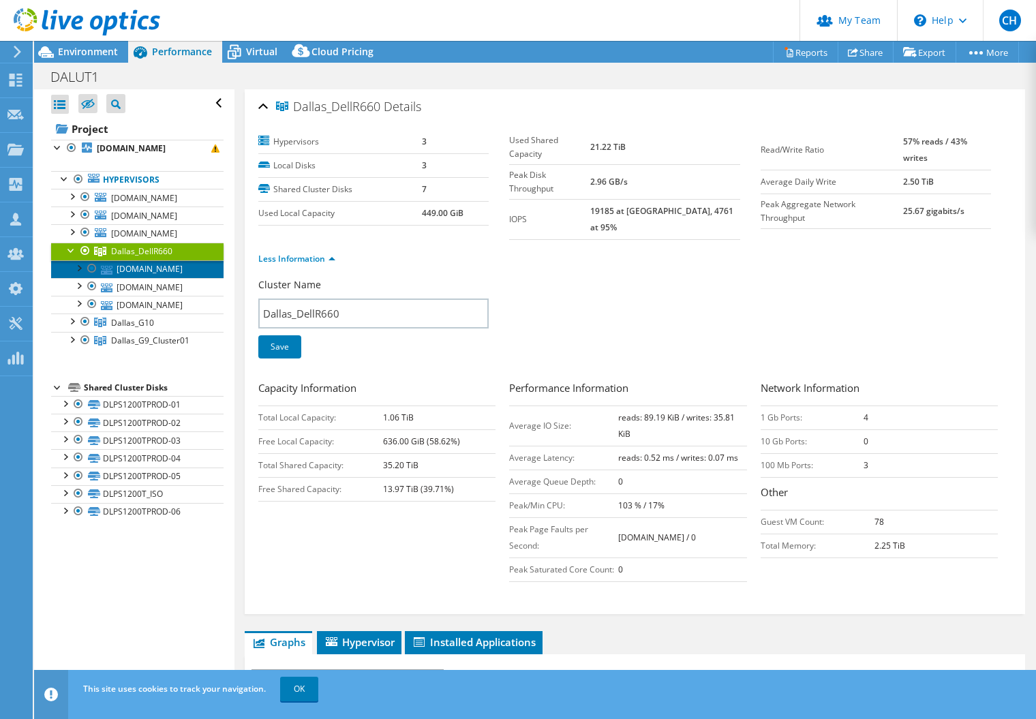
click at [158, 269] on link "dlr660-01.mgrc.net" at bounding box center [137, 269] width 172 height 18
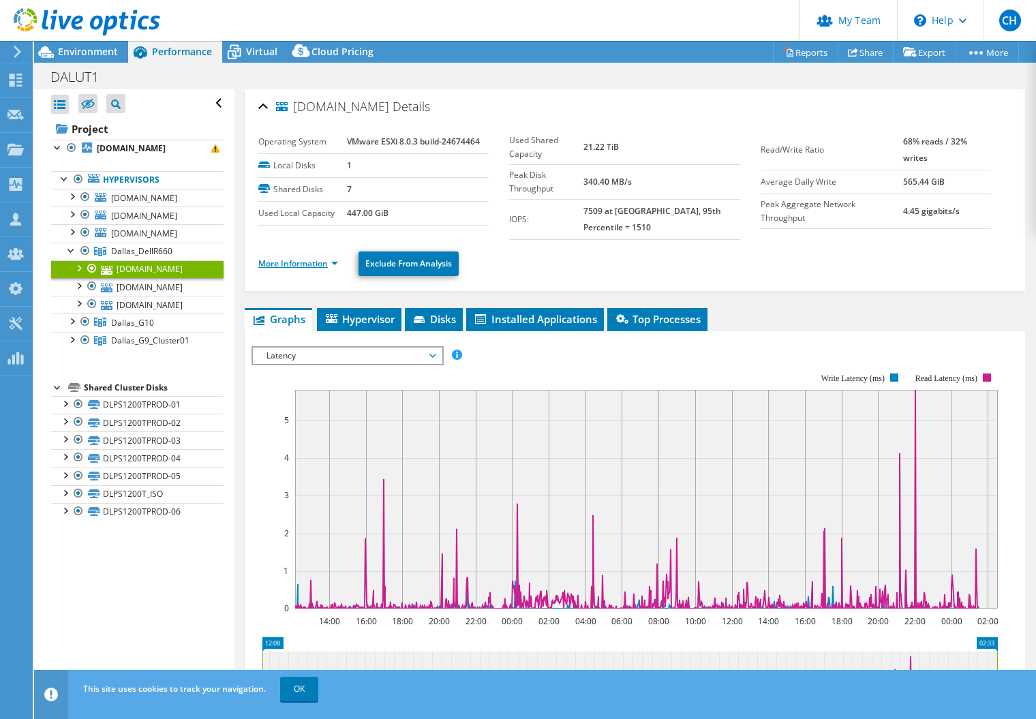
click at [303, 264] on link "More Information" at bounding box center [298, 264] width 80 height 12
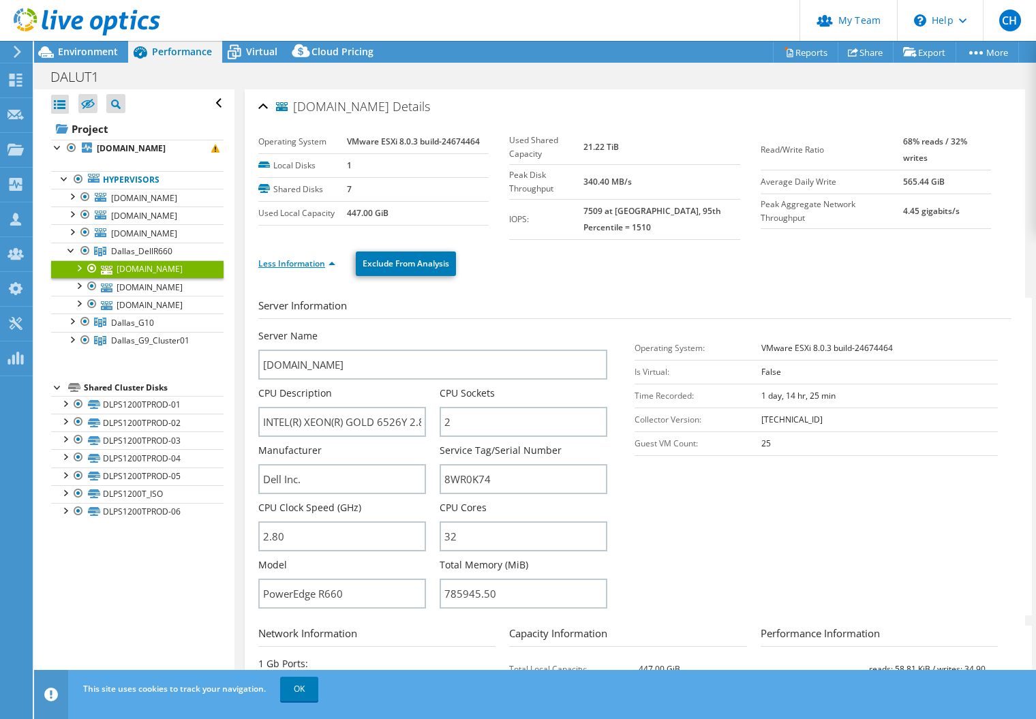
click at [303, 264] on link "Less Information" at bounding box center [296, 264] width 77 height 12
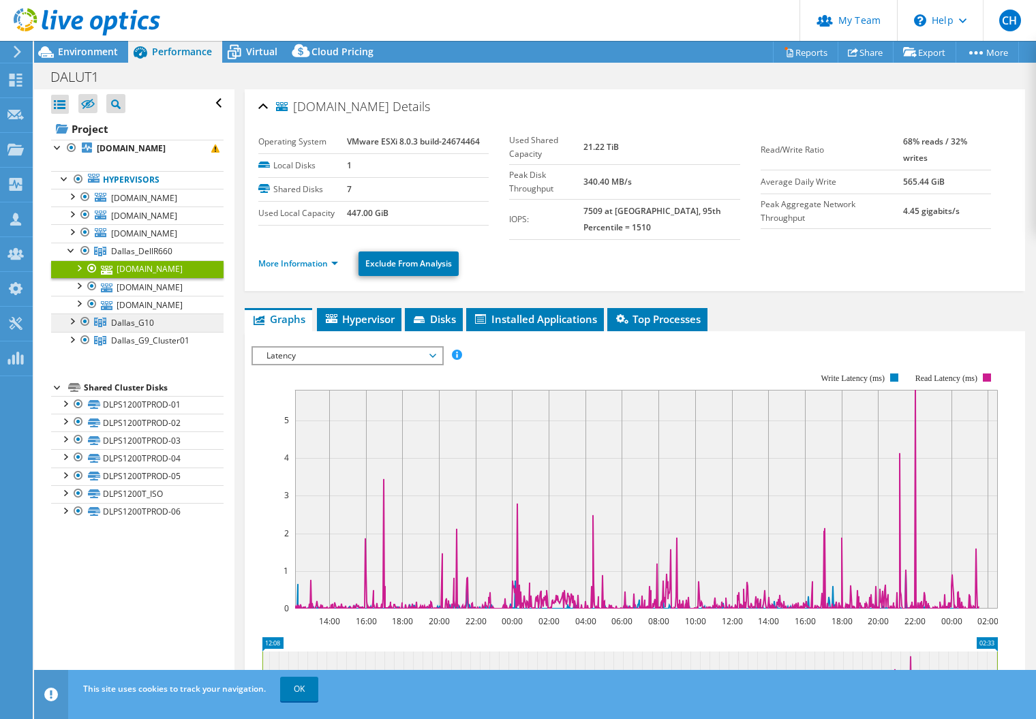
click at [123, 326] on span "Dallas_G10" at bounding box center [132, 323] width 43 height 12
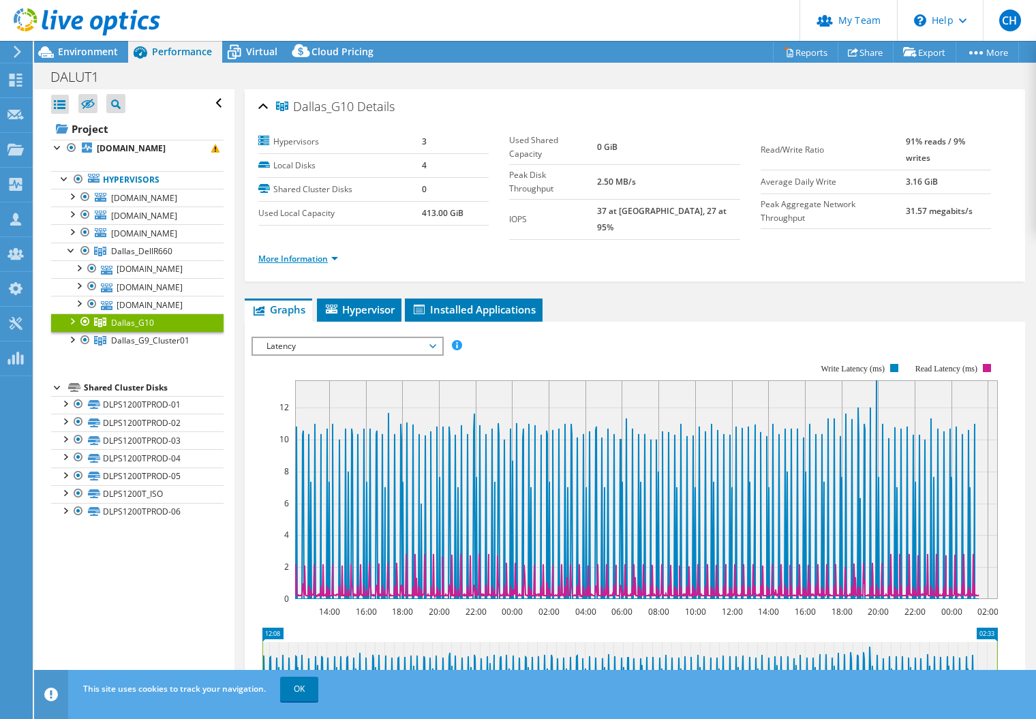
click at [309, 253] on link "More Information" at bounding box center [298, 259] width 80 height 12
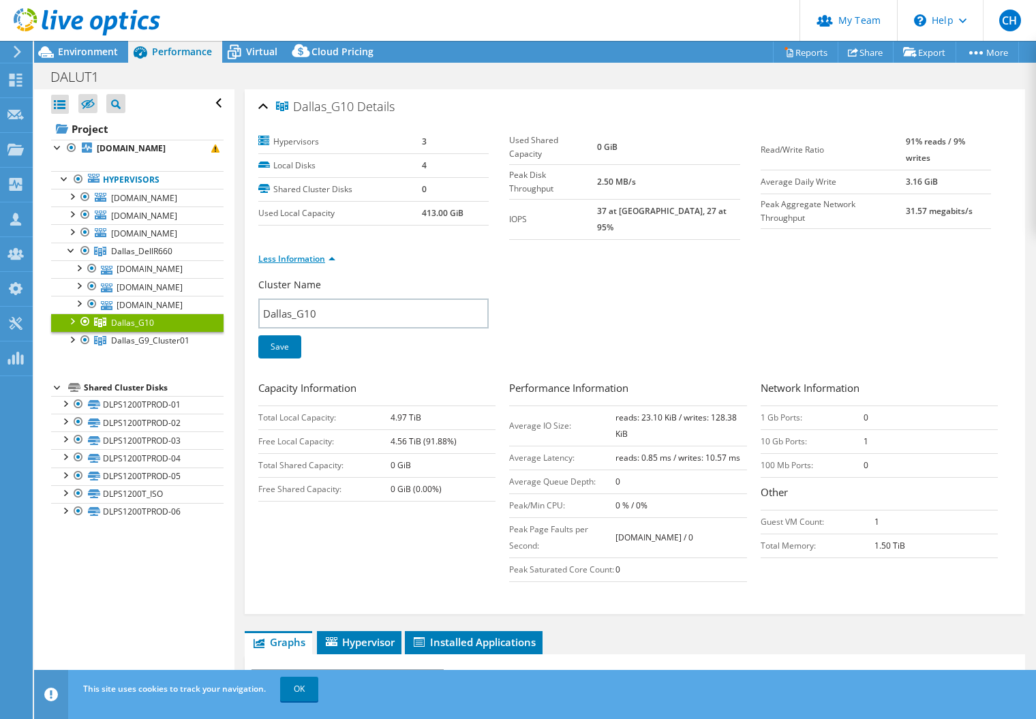
click at [291, 253] on link "Less Information" at bounding box center [296, 259] width 77 height 12
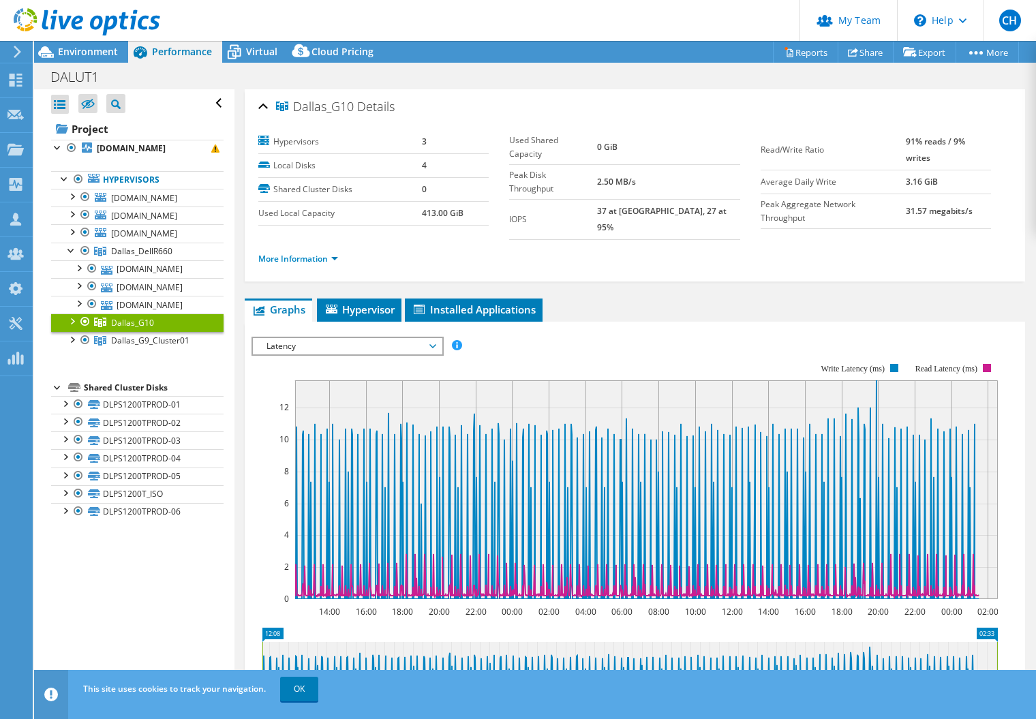
click at [73, 324] on div at bounding box center [72, 320] width 14 height 14
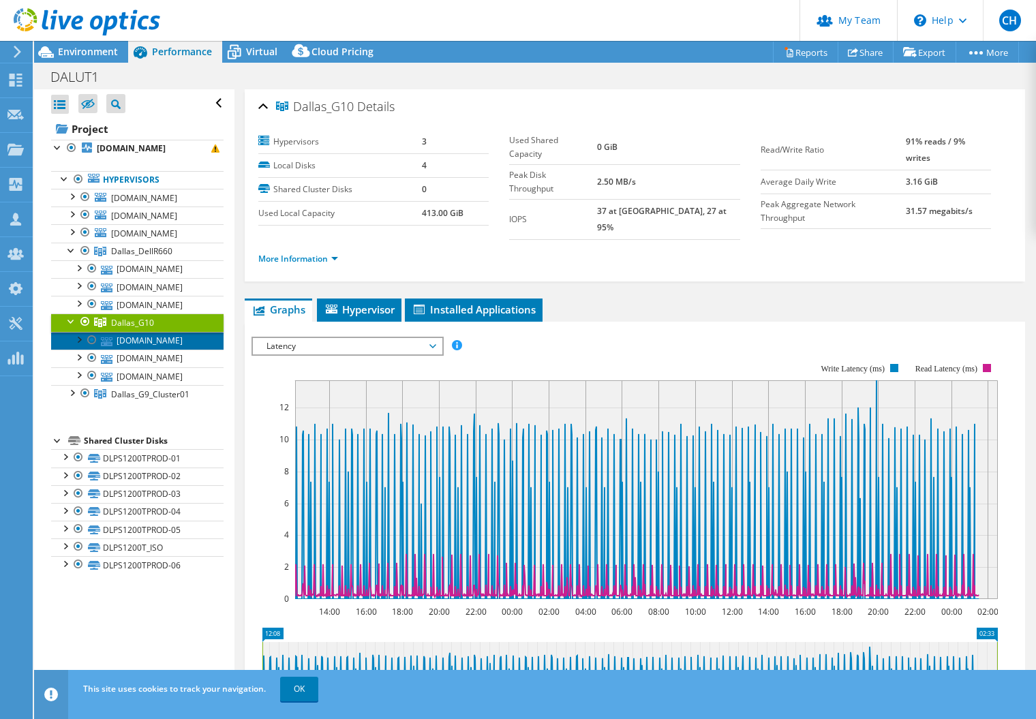
click at [138, 342] on link "dlesxbl06.mgrc.net" at bounding box center [137, 341] width 172 height 18
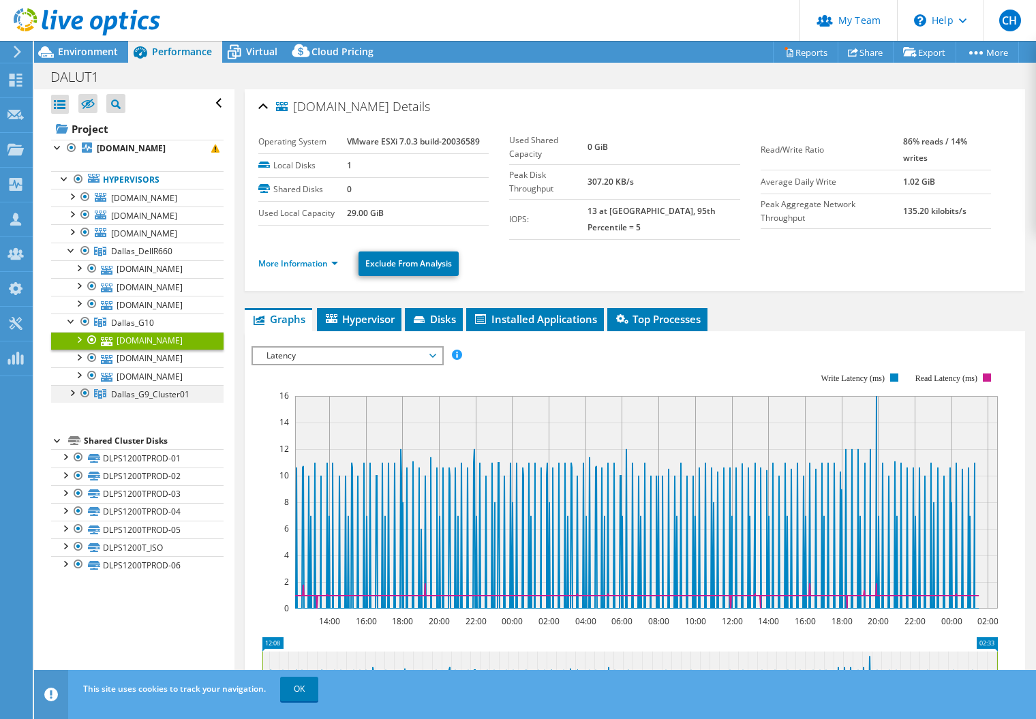
click at [70, 392] on div at bounding box center [72, 392] width 14 height 14
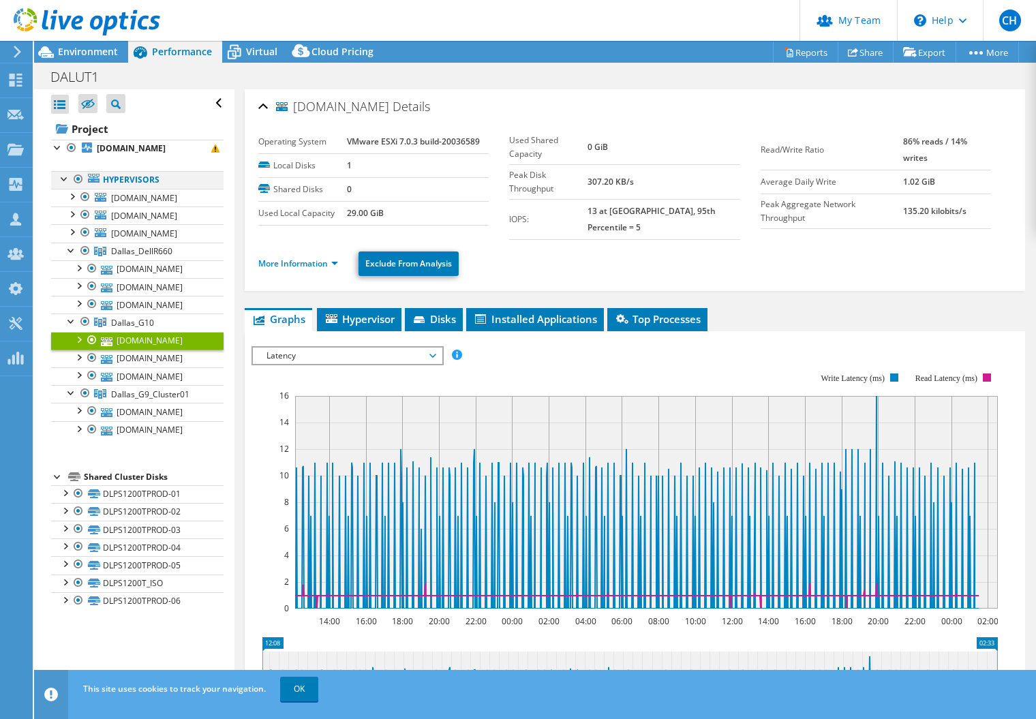
click at [77, 179] on div at bounding box center [79, 179] width 14 height 16
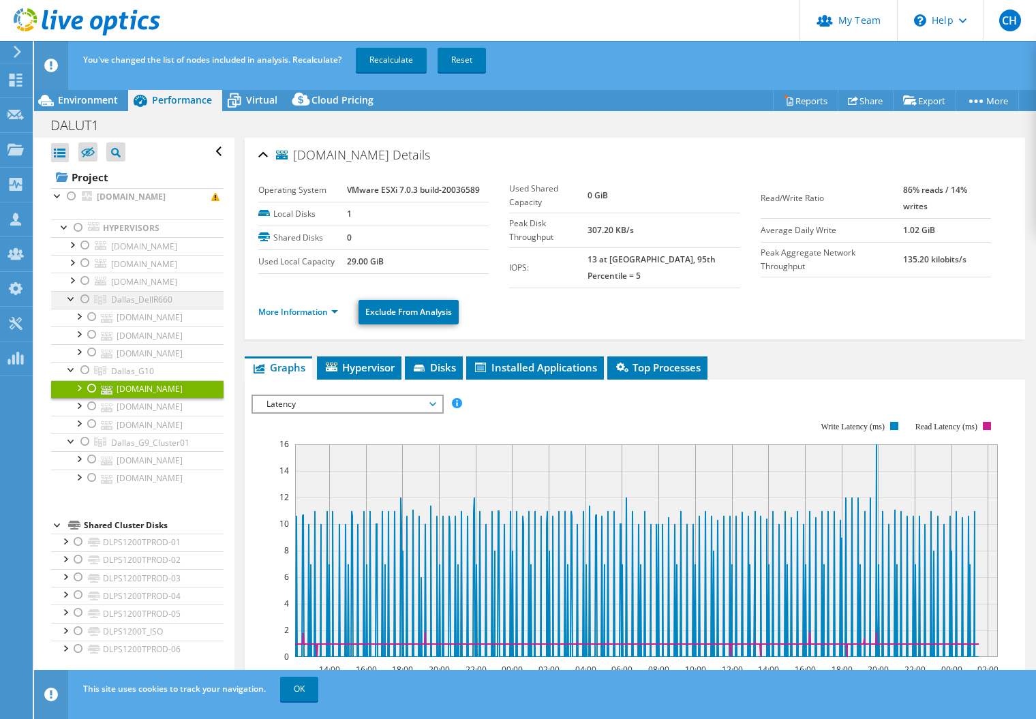
click at [84, 299] on div at bounding box center [85, 299] width 14 height 16
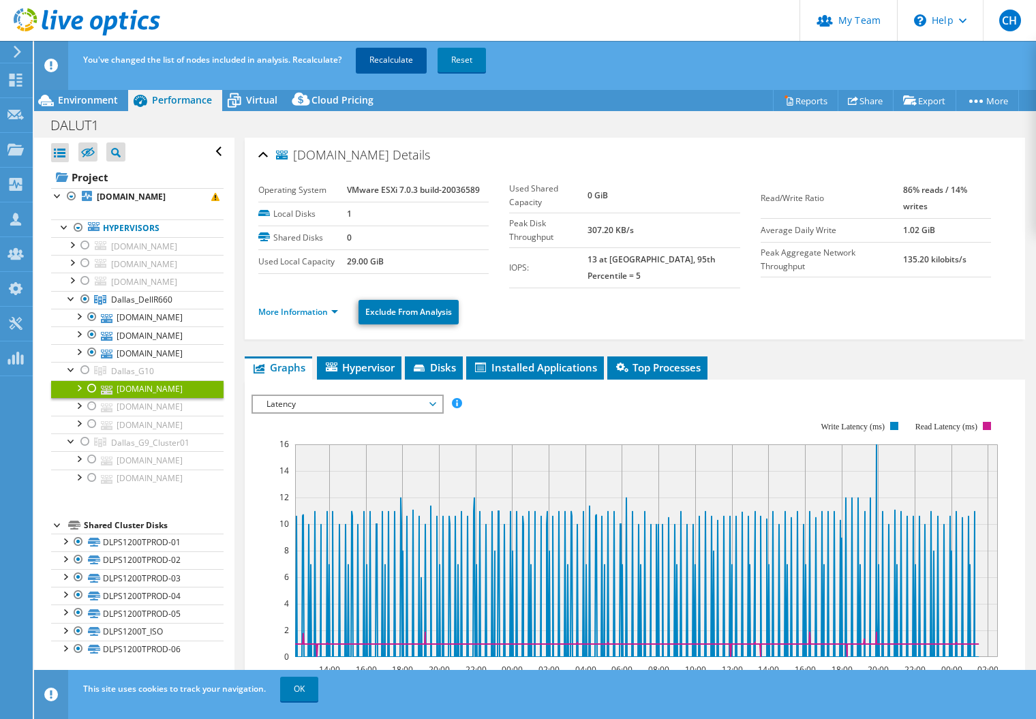
click at [406, 59] on link "Recalculate" at bounding box center [391, 60] width 71 height 25
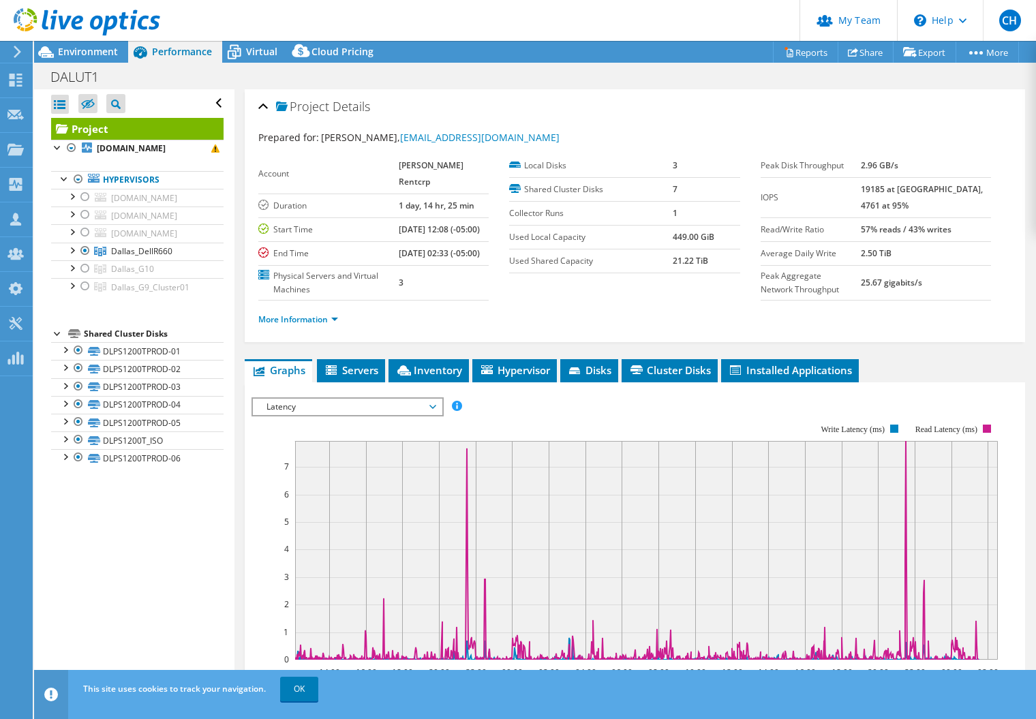
click at [194, 553] on div "Open All Close All Hide Excluded Nodes Project Tree Filter" at bounding box center [134, 390] width 200 height 603
click at [95, 48] on span "Environment" at bounding box center [88, 51] width 60 height 13
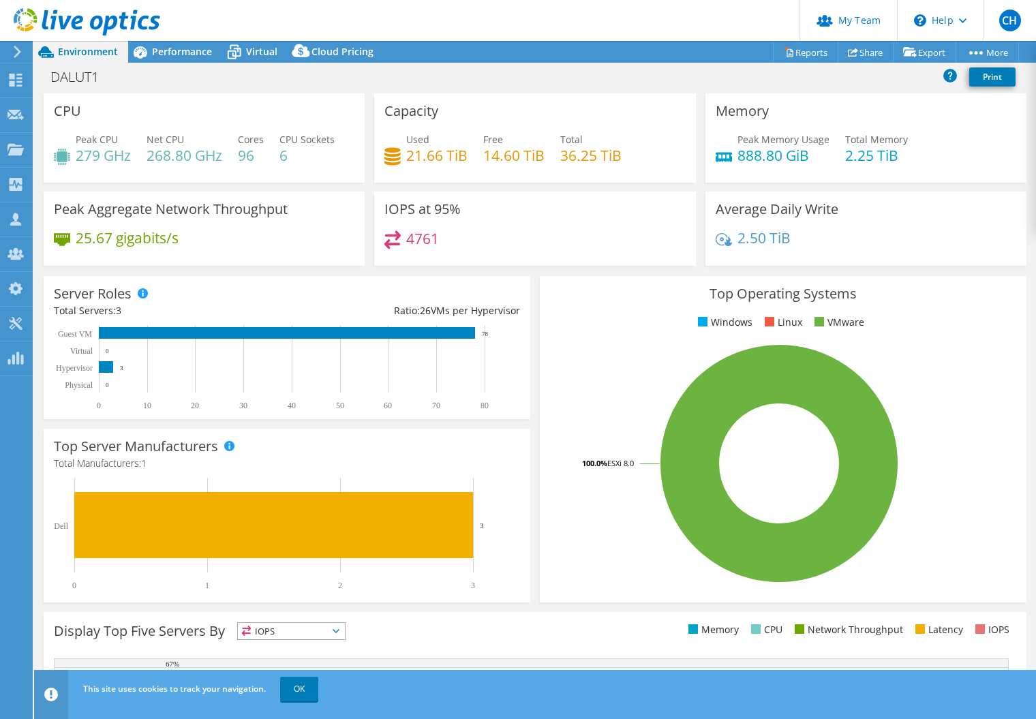
drag, startPoint x: 296, startPoint y: 80, endPoint x: 202, endPoint y: 57, distance: 96.7
click at [296, 80] on div "DALUT1 Print" at bounding box center [535, 76] width 1002 height 25
click at [188, 55] on span "Performance" at bounding box center [182, 51] width 60 height 13
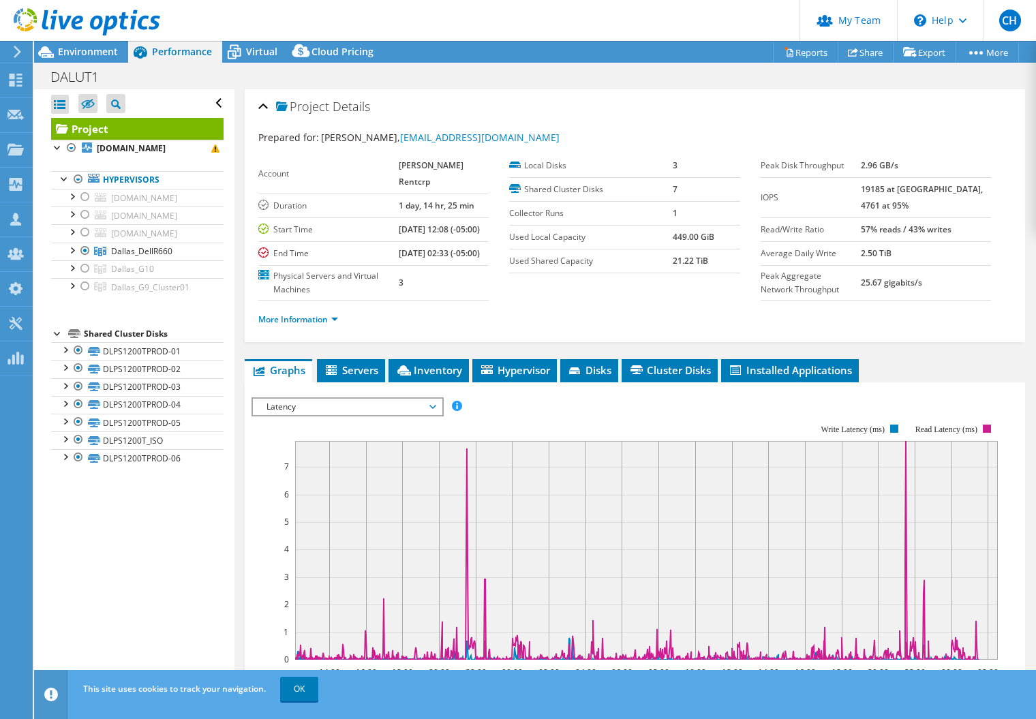
scroll to position [114, 0]
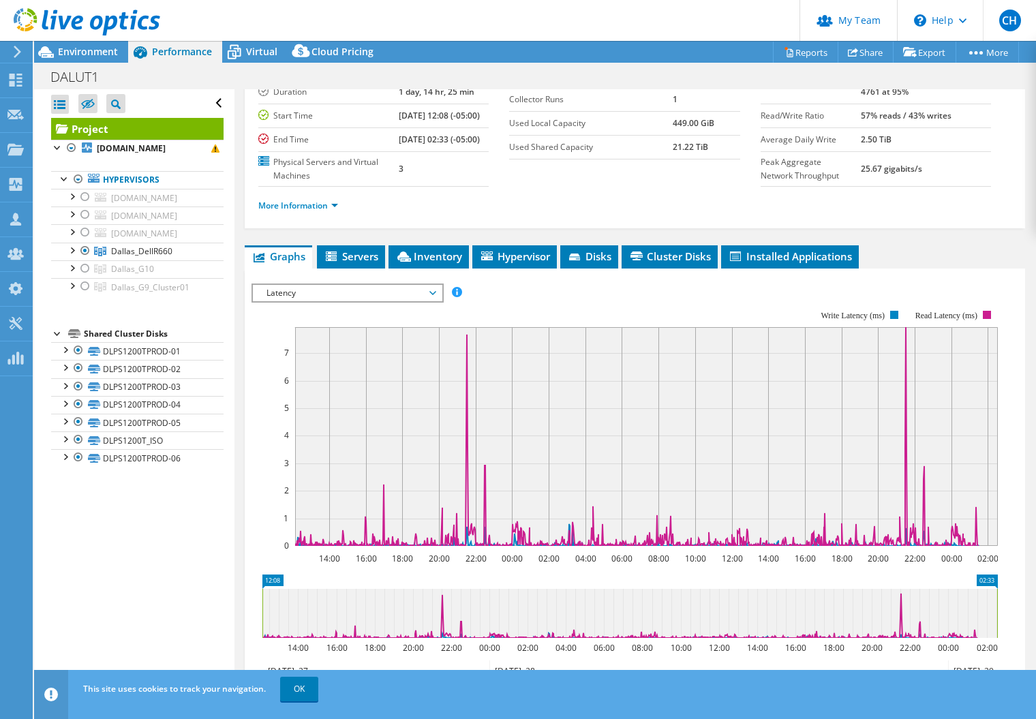
click at [375, 301] on span "Latency" at bounding box center [347, 293] width 175 height 16
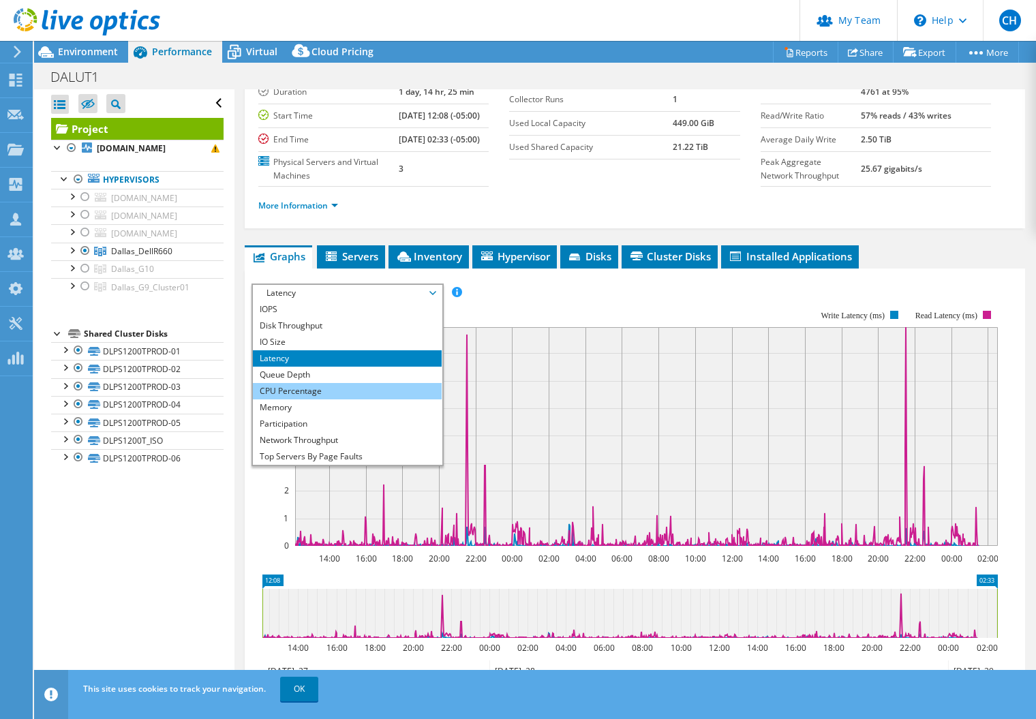
click at [360, 399] on li "CPU Percentage" at bounding box center [347, 391] width 189 height 16
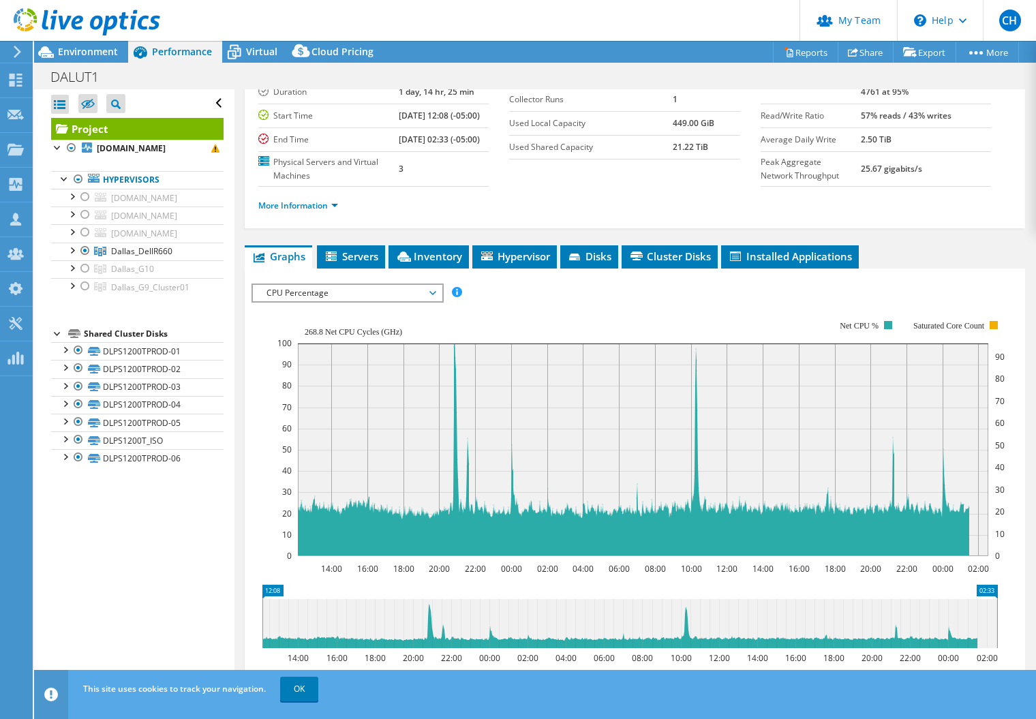
click at [557, 17] on header "CH Partner Team Admin Craig Hughes chughes@redesign-group.com redesign My Profi…" at bounding box center [518, 20] width 1036 height 41
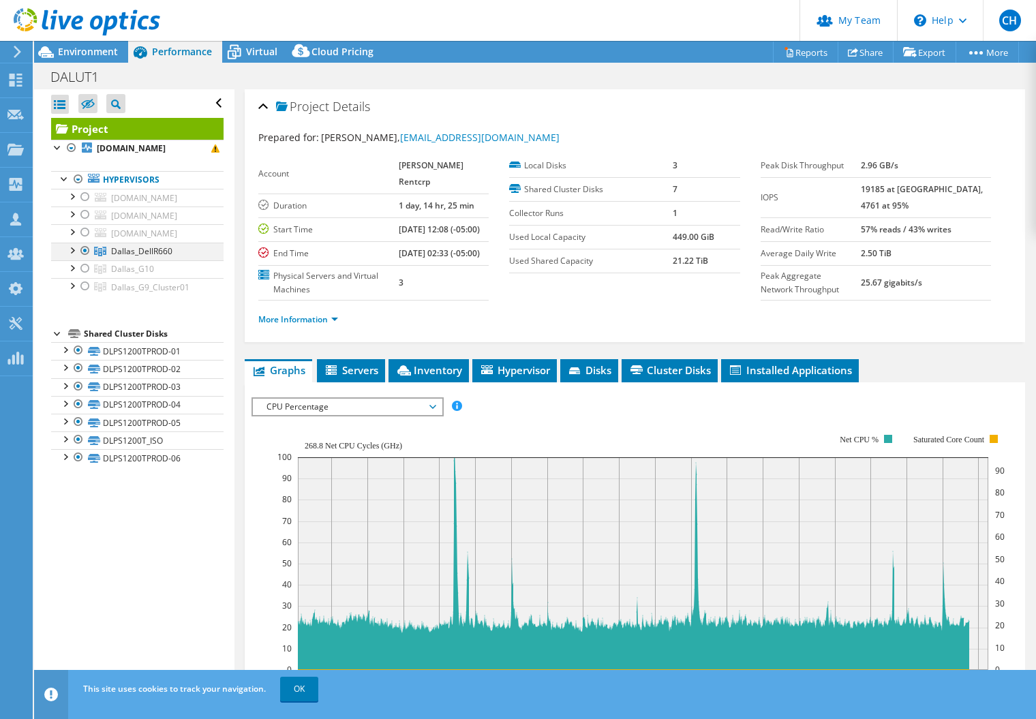
click at [72, 247] on div at bounding box center [72, 250] width 14 height 14
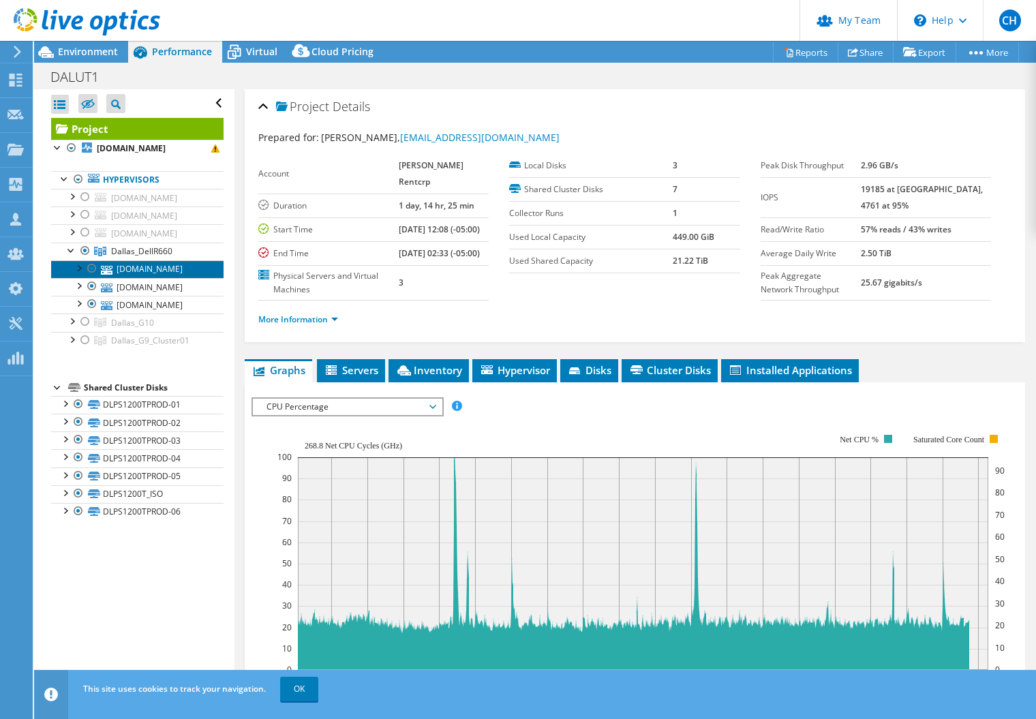
click at [136, 268] on link "dlr660-01.mgrc.net" at bounding box center [137, 269] width 172 height 18
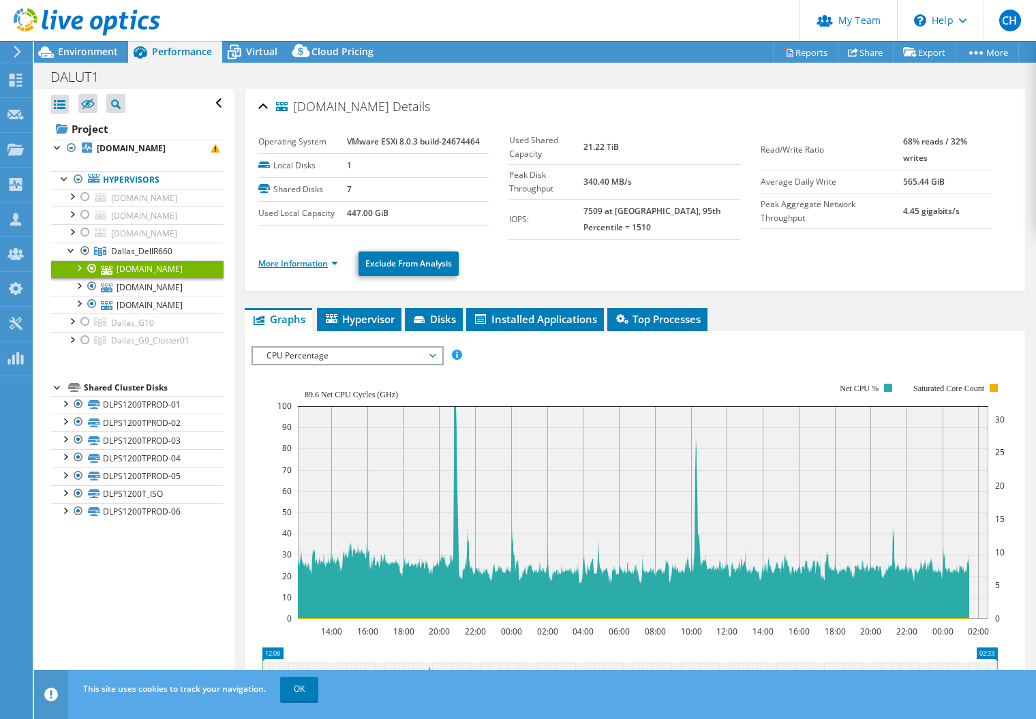
click at [286, 262] on link "More Information" at bounding box center [298, 264] width 80 height 12
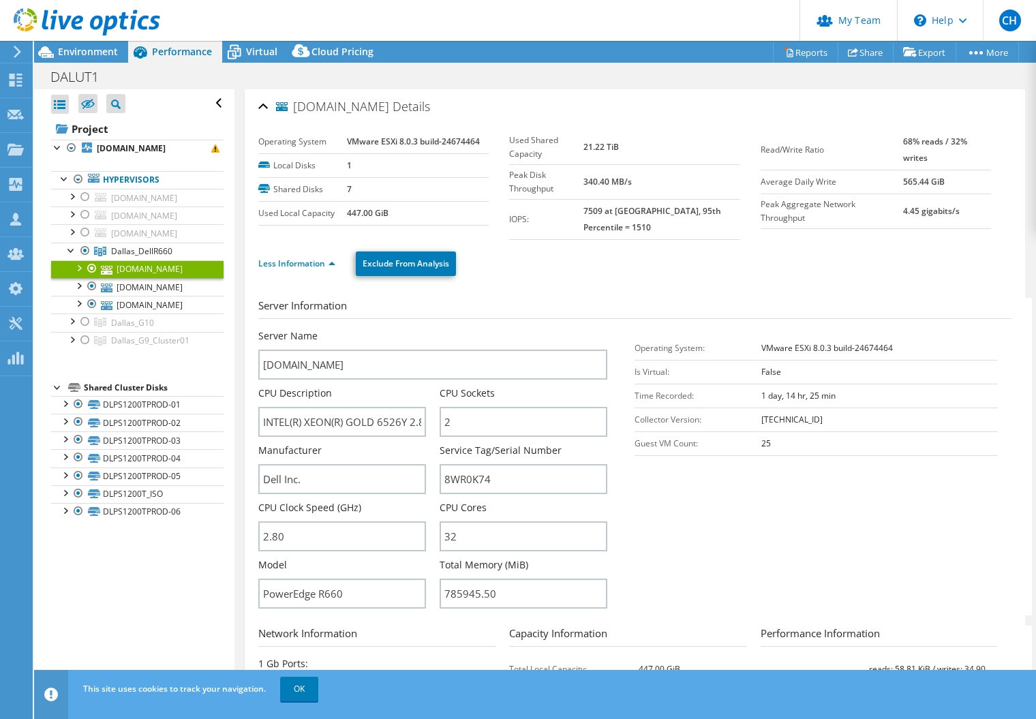
drag, startPoint x: 514, startPoint y: 275, endPoint x: 390, endPoint y: 300, distance: 126.4
click at [514, 275] on ul "Less Information Exclude From Analysis" at bounding box center [634, 262] width 753 height 28
click at [151, 151] on b "dlr660-01.mgrc.net" at bounding box center [131, 148] width 69 height 12
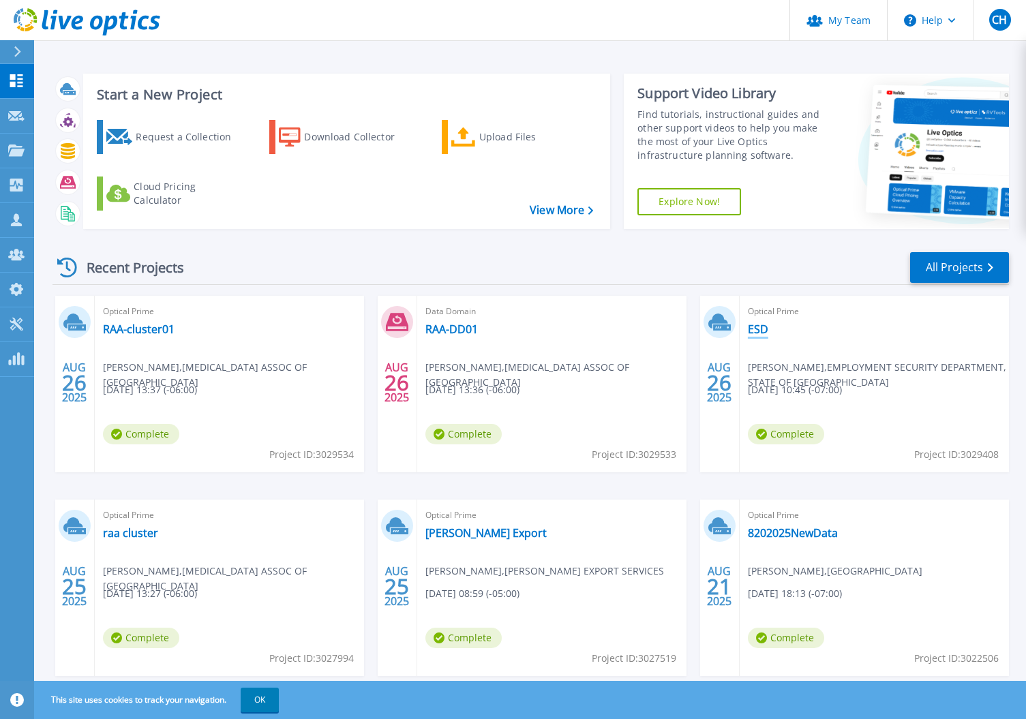
click at [757, 331] on link "ESD" at bounding box center [757, 329] width 20 height 14
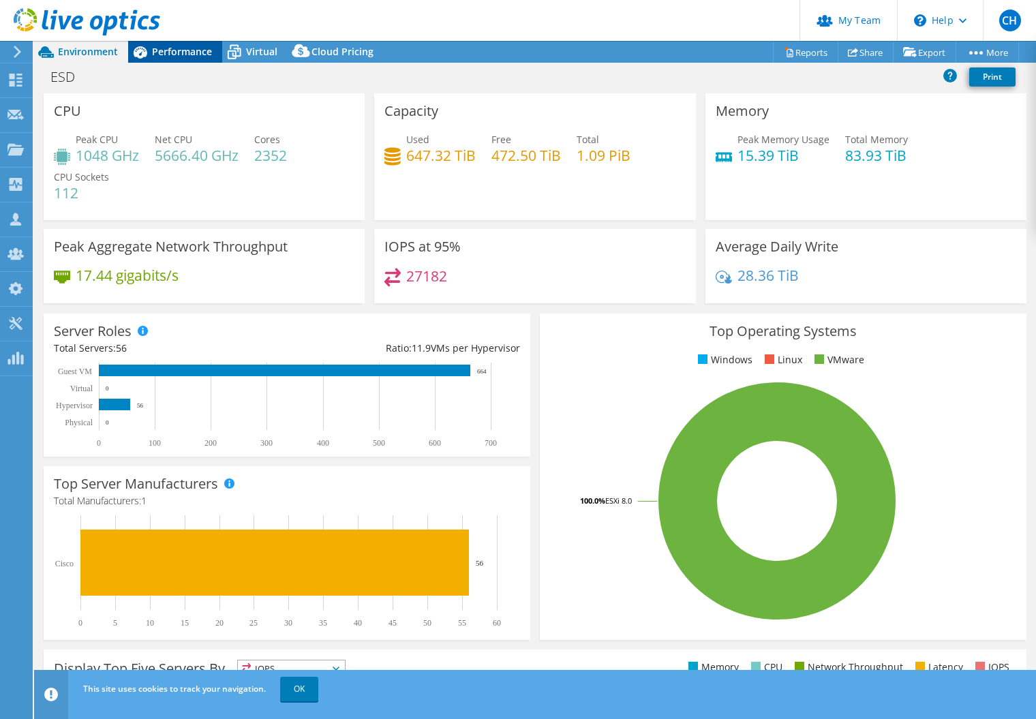
click at [173, 54] on span "Performance" at bounding box center [182, 51] width 60 height 13
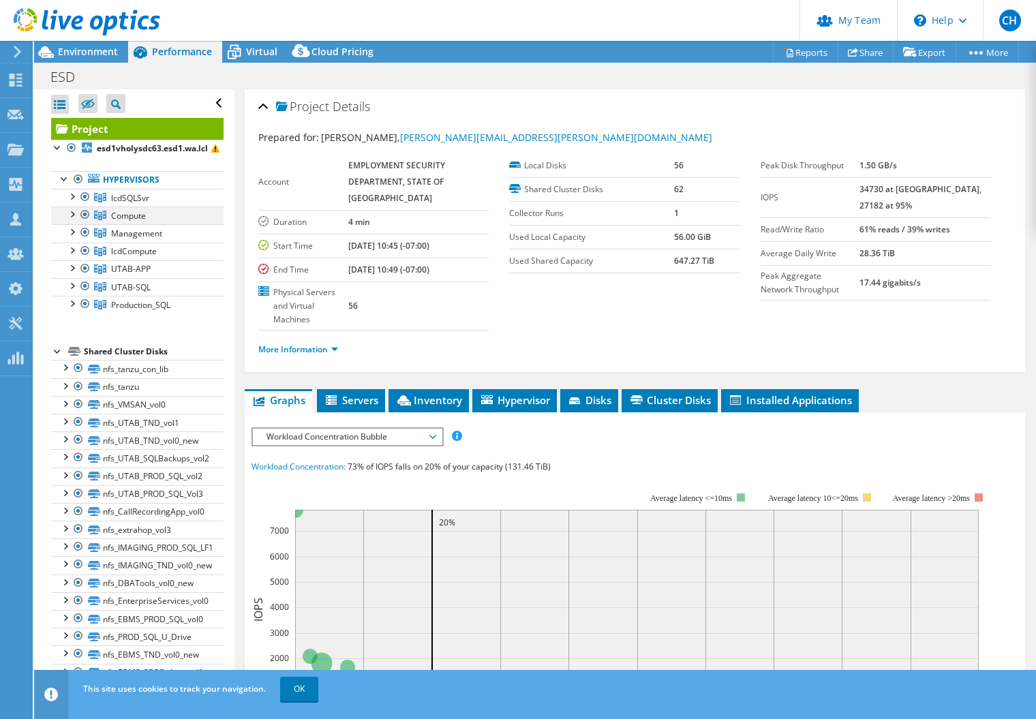
click at [85, 213] on div at bounding box center [85, 214] width 14 height 16
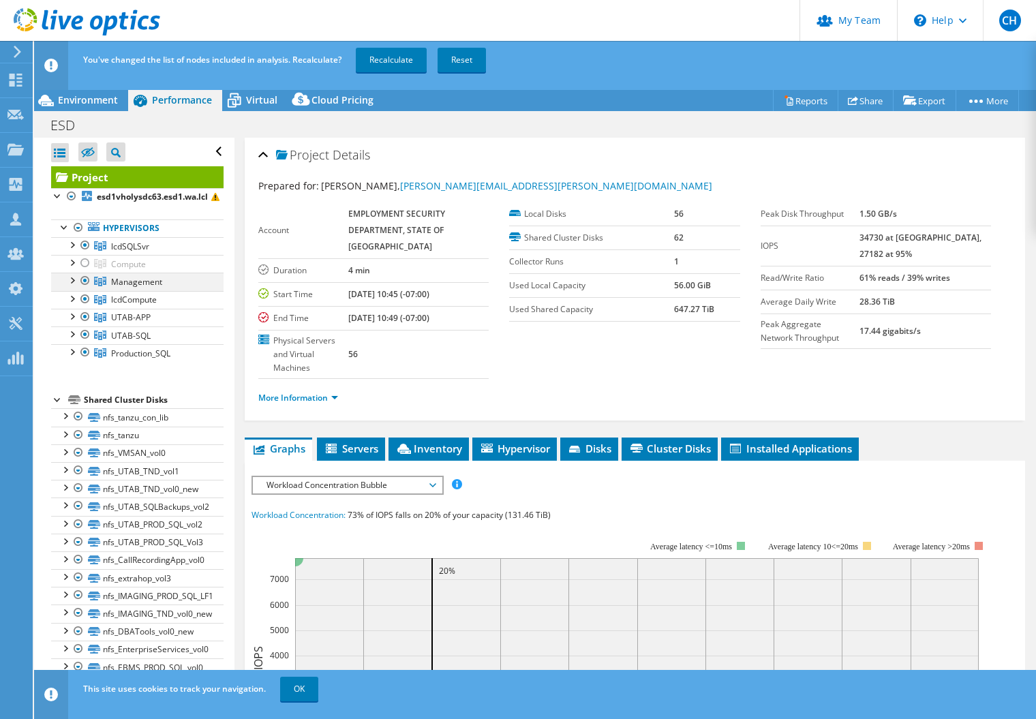
click at [86, 237] on ul "lcdSQLSvr esd1vholysdc63.esd1.wa.lcl esd1vholysdc63_local" at bounding box center [137, 299] width 172 height 125
click at [85, 280] on div at bounding box center [85, 281] width 14 height 16
click at [82, 300] on div at bounding box center [85, 299] width 14 height 16
click at [84, 318] on div at bounding box center [85, 317] width 14 height 16
click at [86, 334] on div at bounding box center [85, 334] width 14 height 16
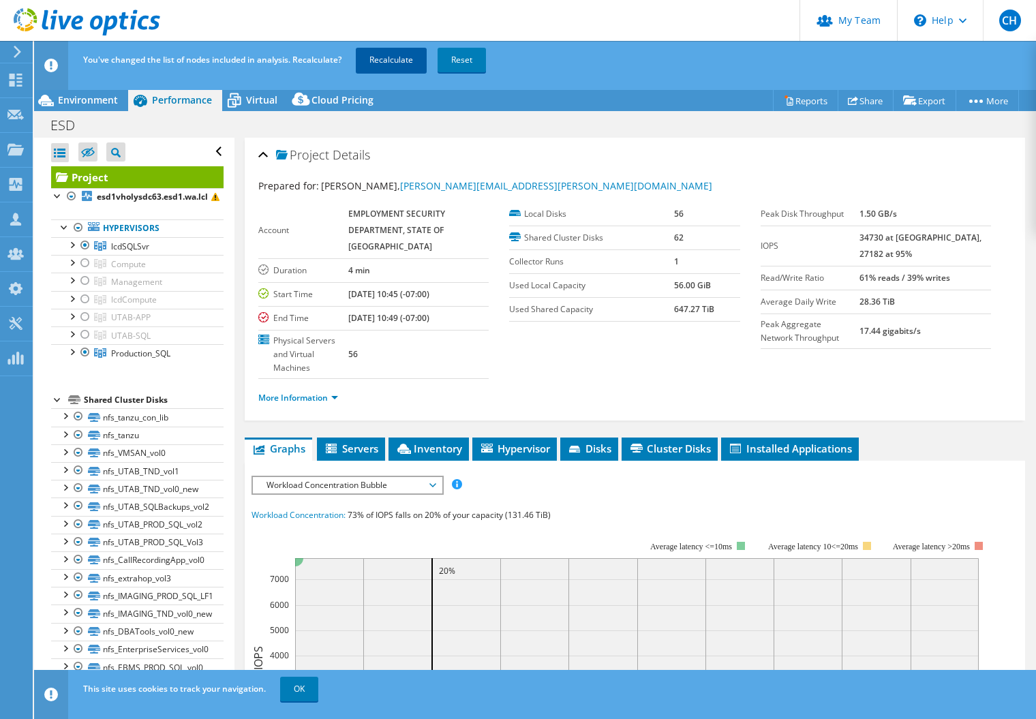
click at [404, 57] on link "Recalculate" at bounding box center [391, 60] width 71 height 25
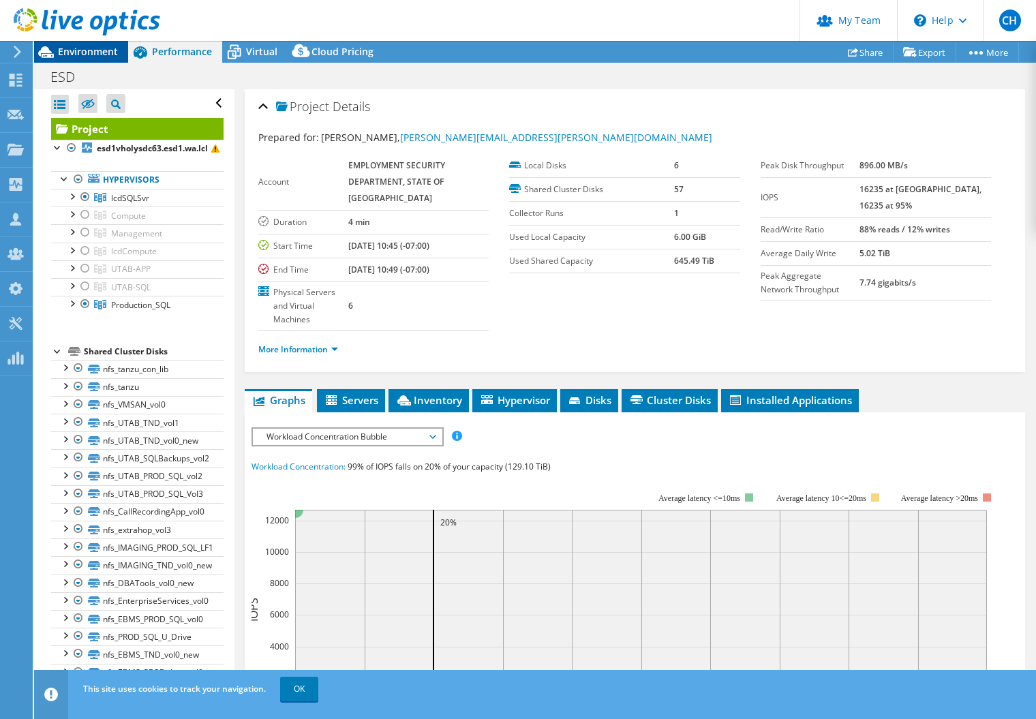
click at [93, 53] on span "Environment" at bounding box center [88, 51] width 60 height 13
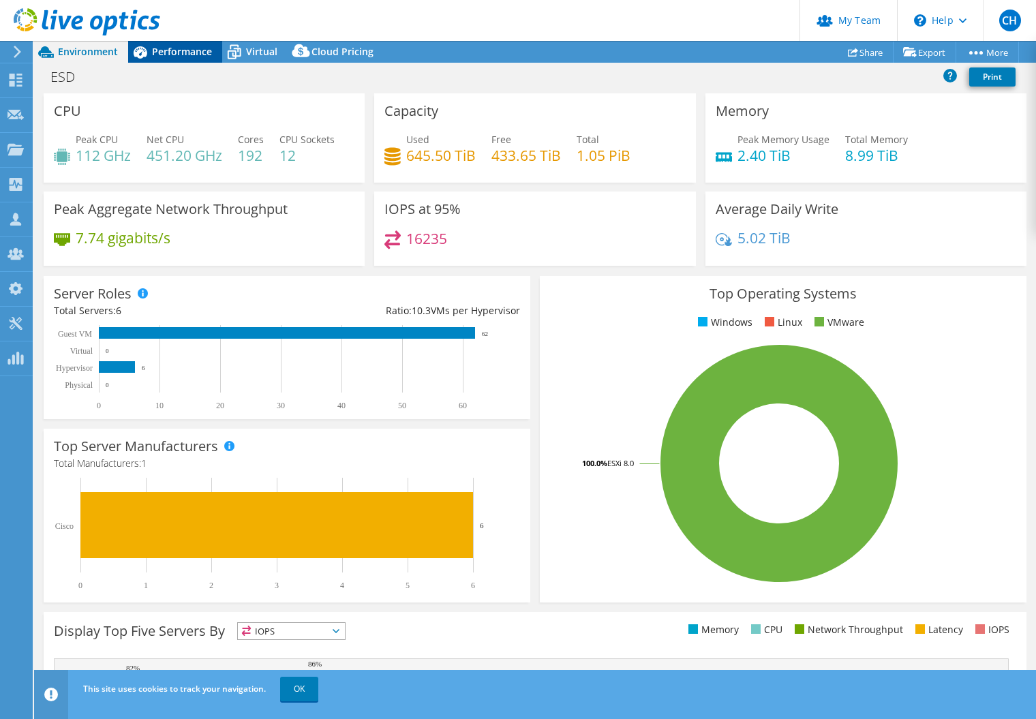
click at [187, 54] on span "Performance" at bounding box center [182, 51] width 60 height 13
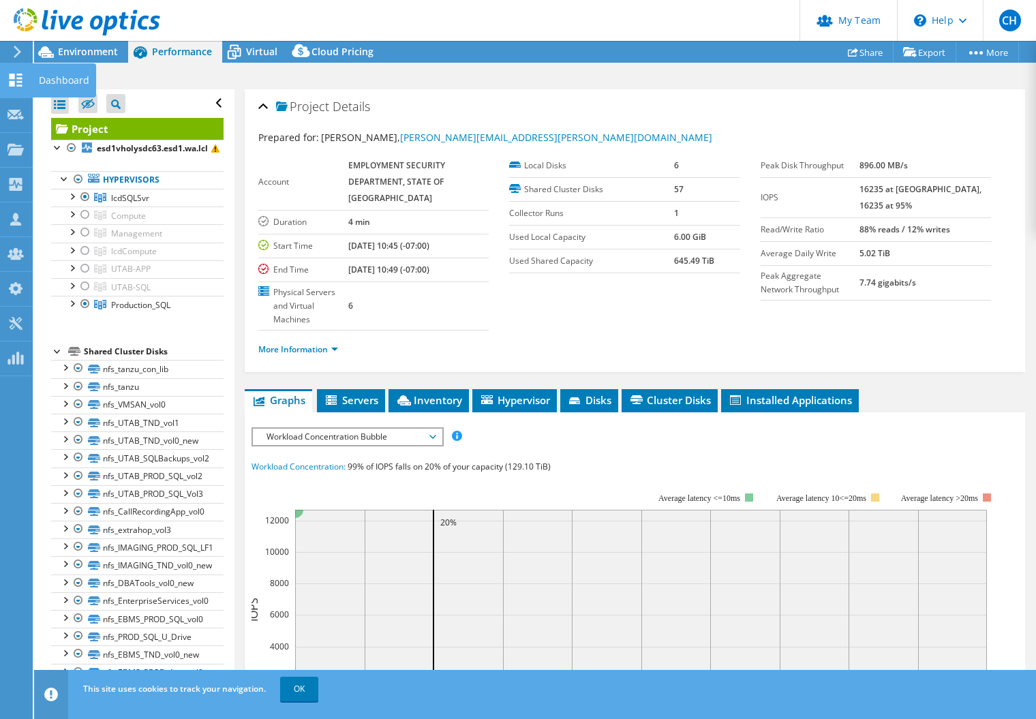
click at [11, 82] on use at bounding box center [16, 80] width 13 height 13
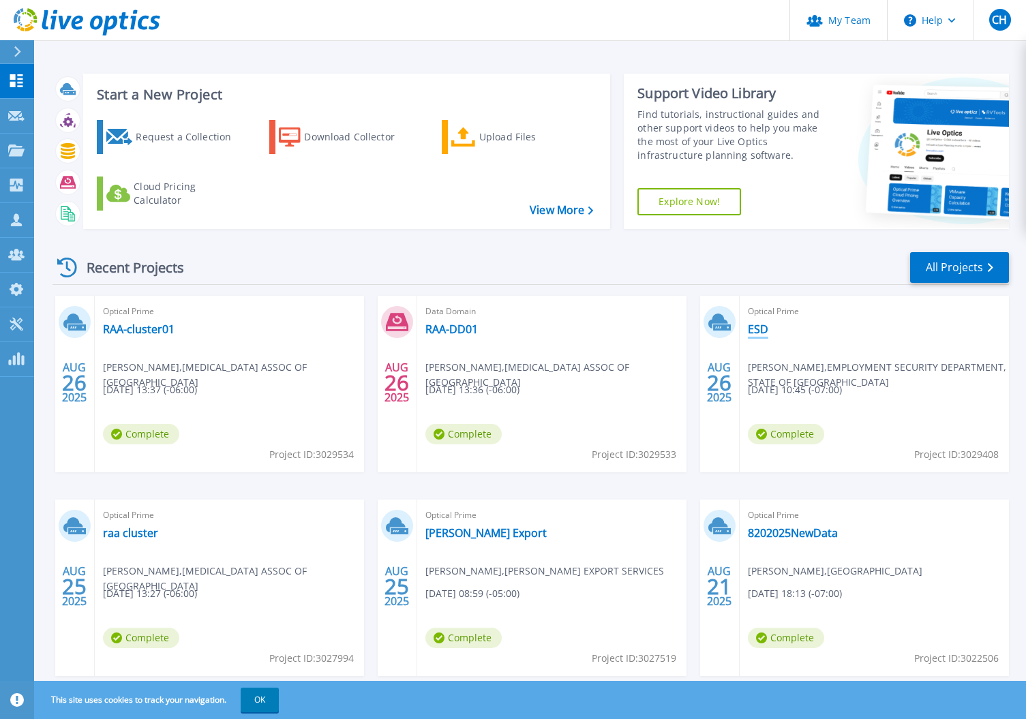
click at [753, 324] on link "ESD" at bounding box center [757, 329] width 20 height 14
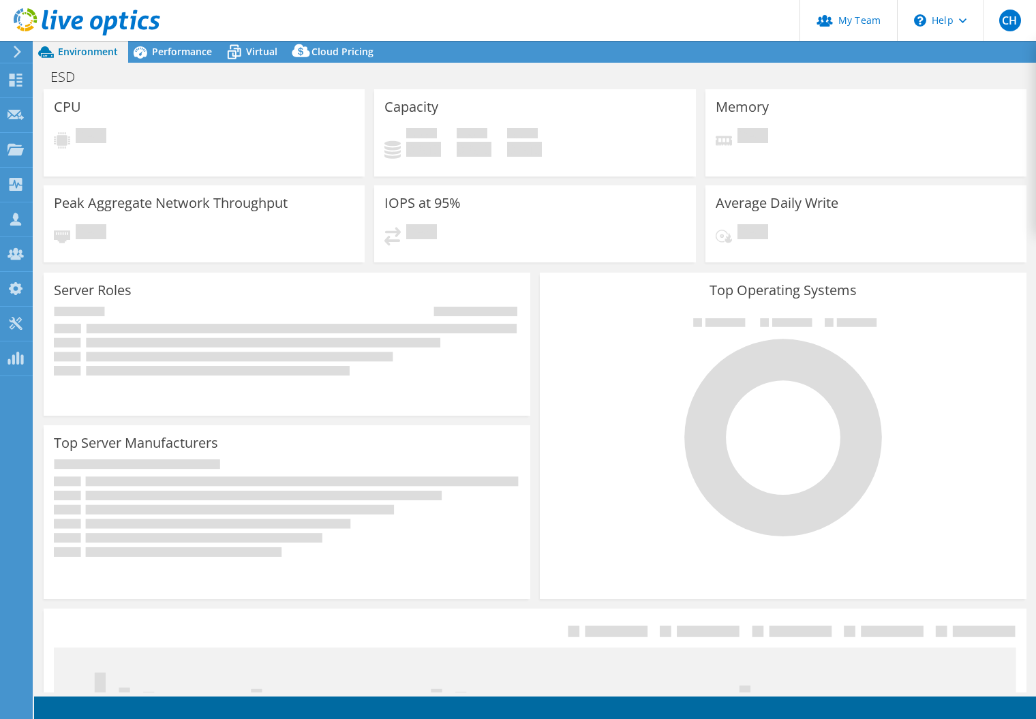
select select "USD"
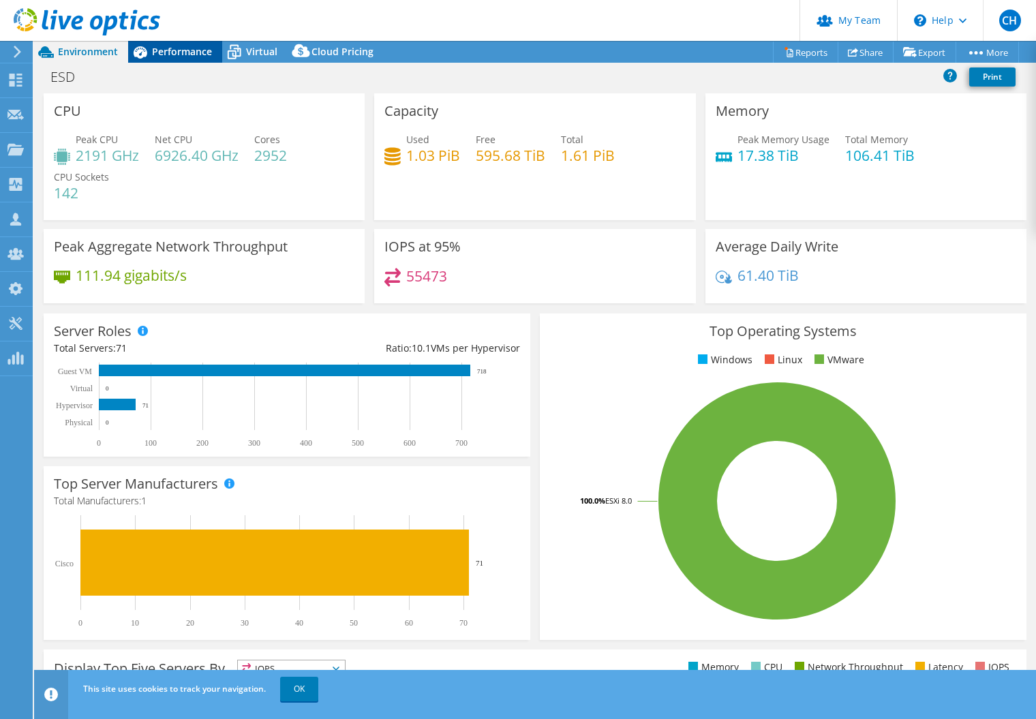
click at [167, 52] on span "Performance" at bounding box center [182, 51] width 60 height 13
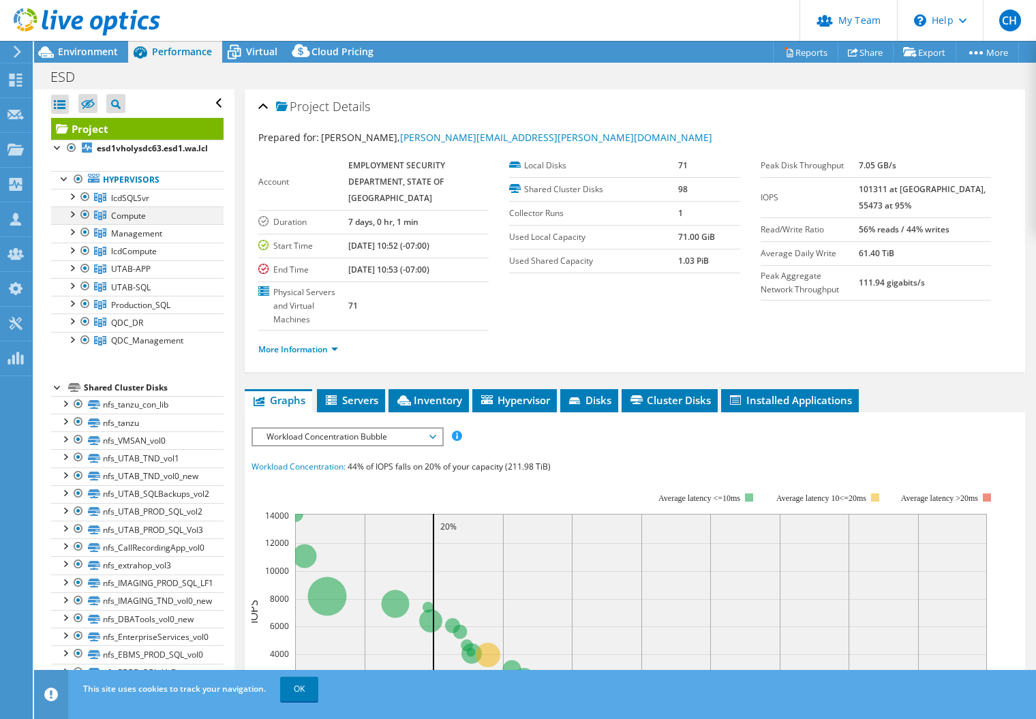
click at [84, 216] on div at bounding box center [85, 214] width 14 height 16
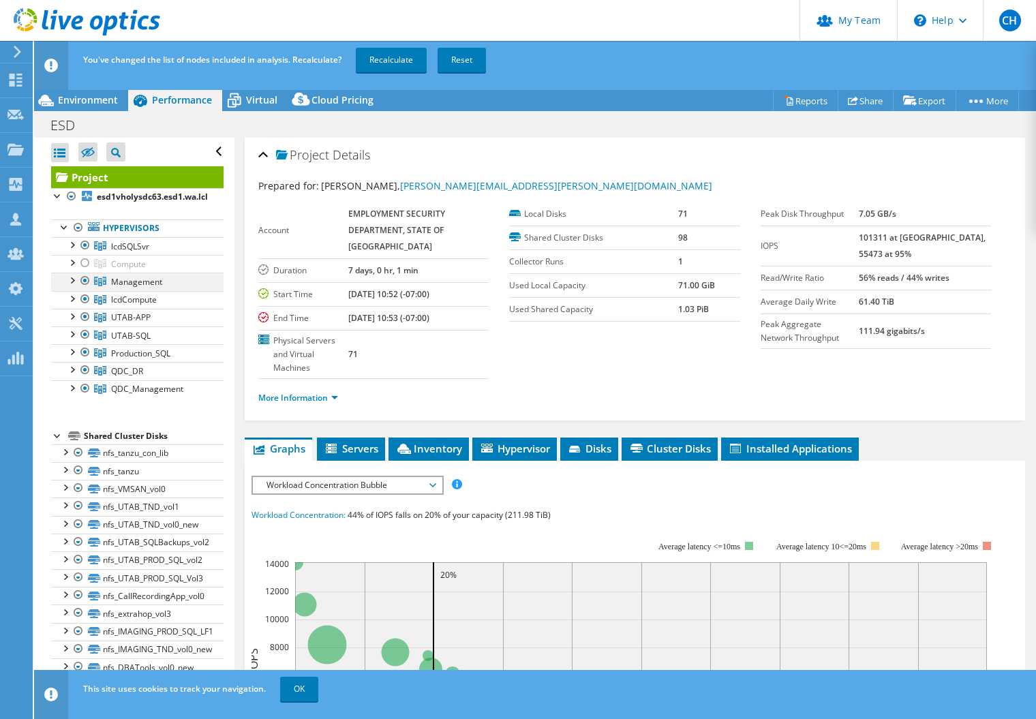
click at [85, 237] on ul "lcdSQLSvr esd1vholysdc63.esd1.wa.lcl esd1vholysdc63_local" at bounding box center [137, 317] width 172 height 161
click at [86, 283] on div at bounding box center [85, 281] width 14 height 16
click at [84, 298] on div at bounding box center [85, 299] width 14 height 16
click at [85, 311] on div at bounding box center [85, 317] width 14 height 16
click at [87, 332] on div at bounding box center [85, 334] width 14 height 16
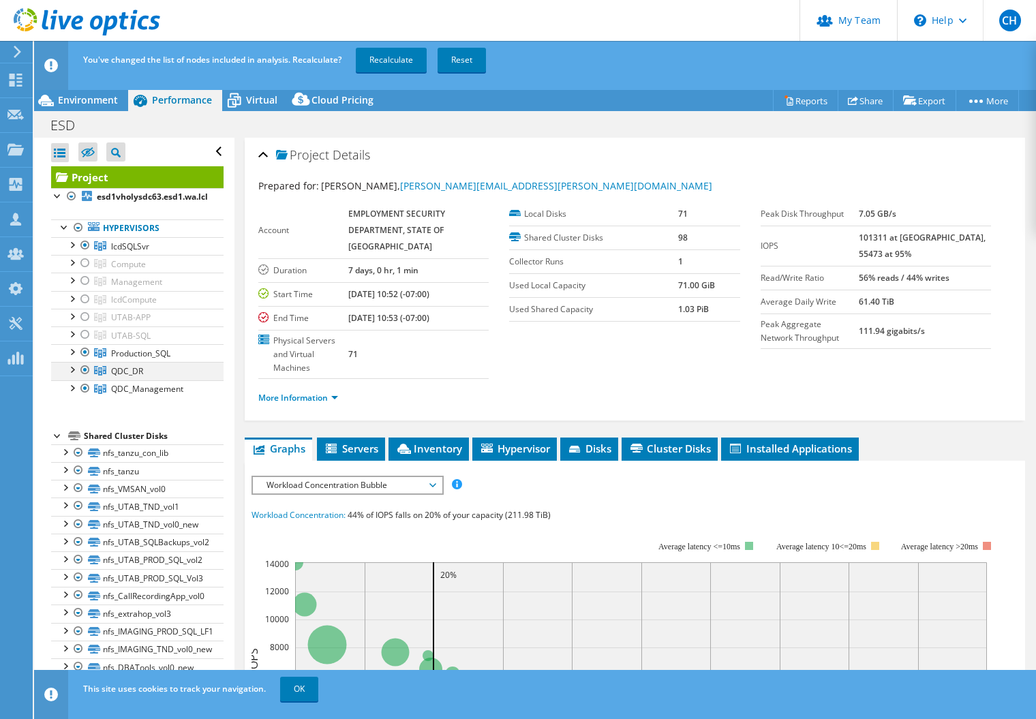
click at [86, 367] on div at bounding box center [85, 370] width 14 height 16
click at [87, 386] on div at bounding box center [85, 388] width 14 height 16
click at [397, 61] on link "Recalculate" at bounding box center [391, 60] width 71 height 25
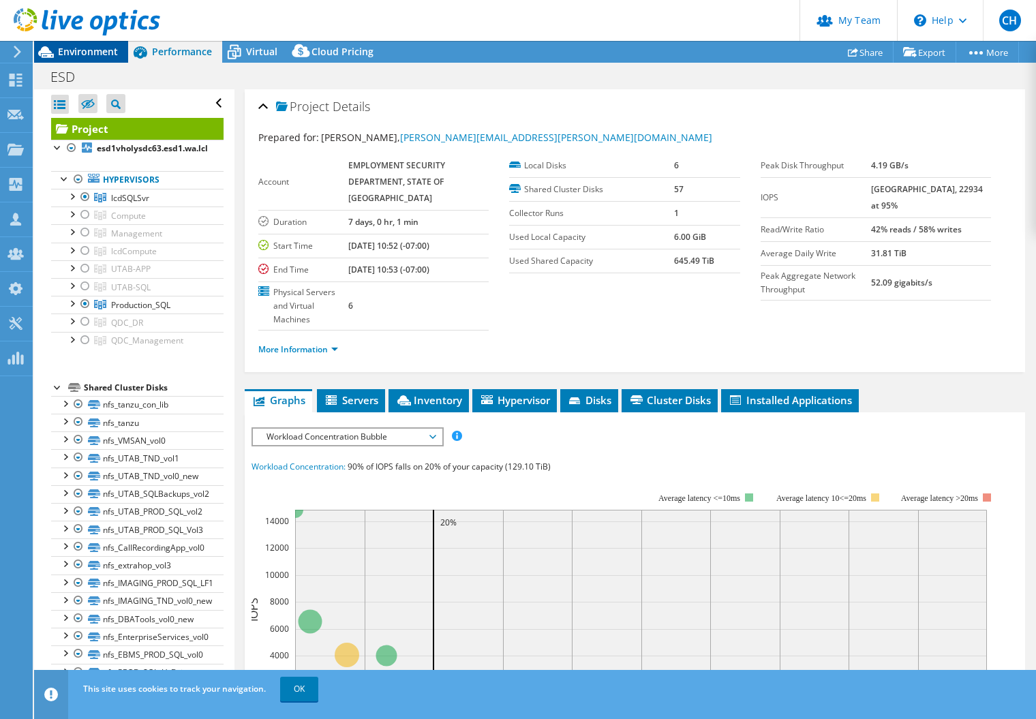
click at [93, 57] on span "Environment" at bounding box center [88, 51] width 60 height 13
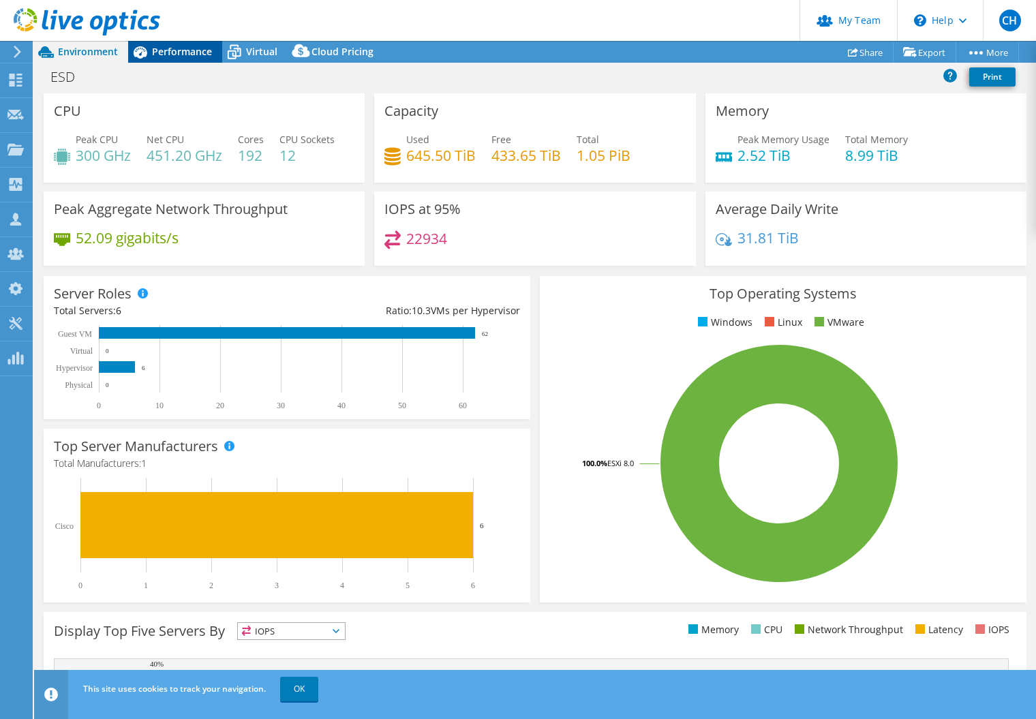
click at [174, 57] on span "Performance" at bounding box center [182, 51] width 60 height 13
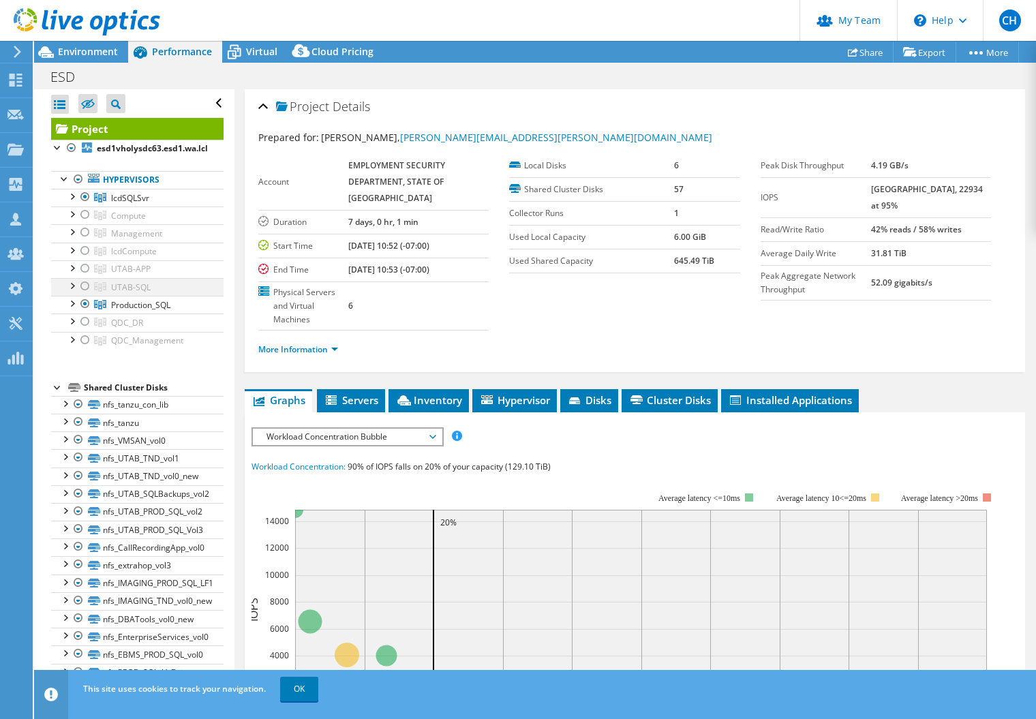
click at [86, 286] on div at bounding box center [85, 286] width 14 height 16
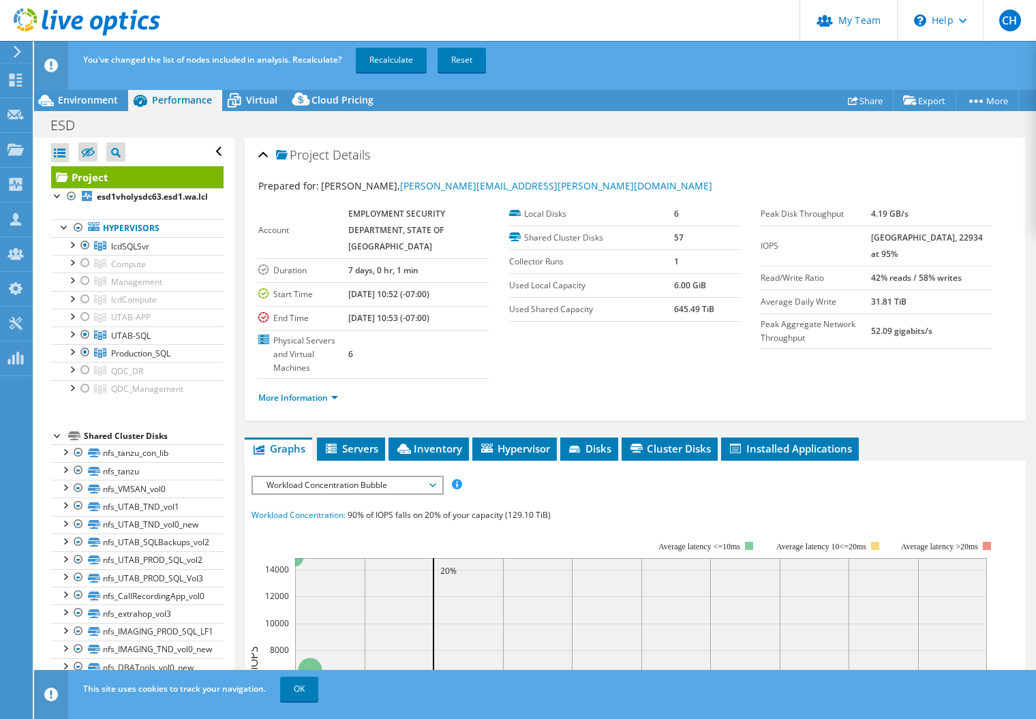
click at [397, 59] on link "Recalculate" at bounding box center [391, 60] width 71 height 25
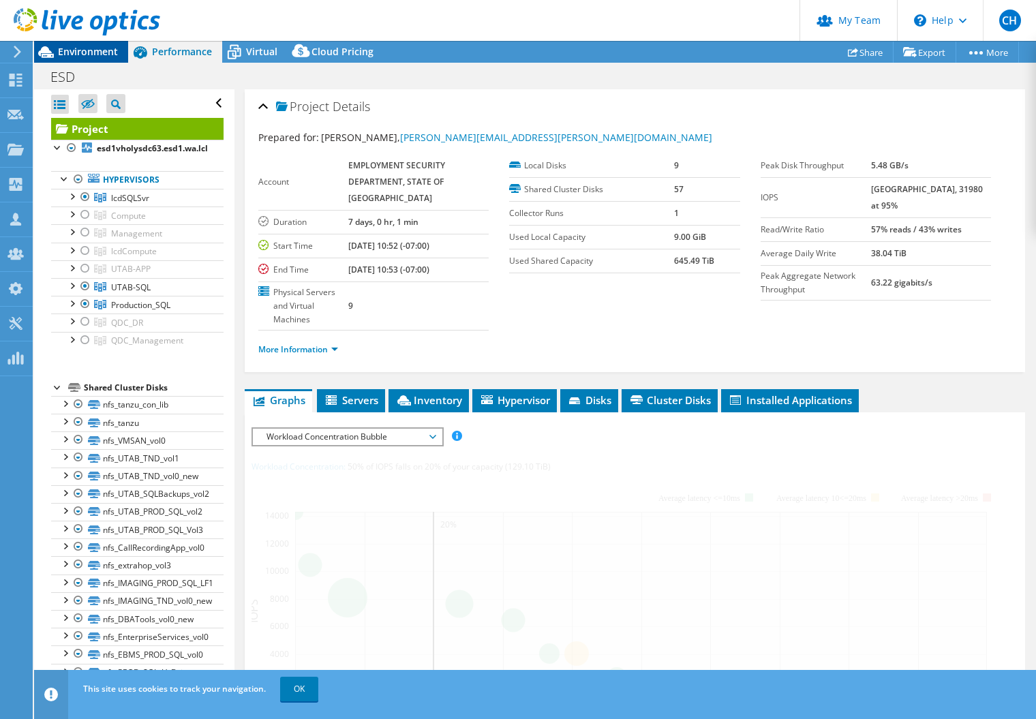
click at [85, 50] on span "Environment" at bounding box center [88, 51] width 60 height 13
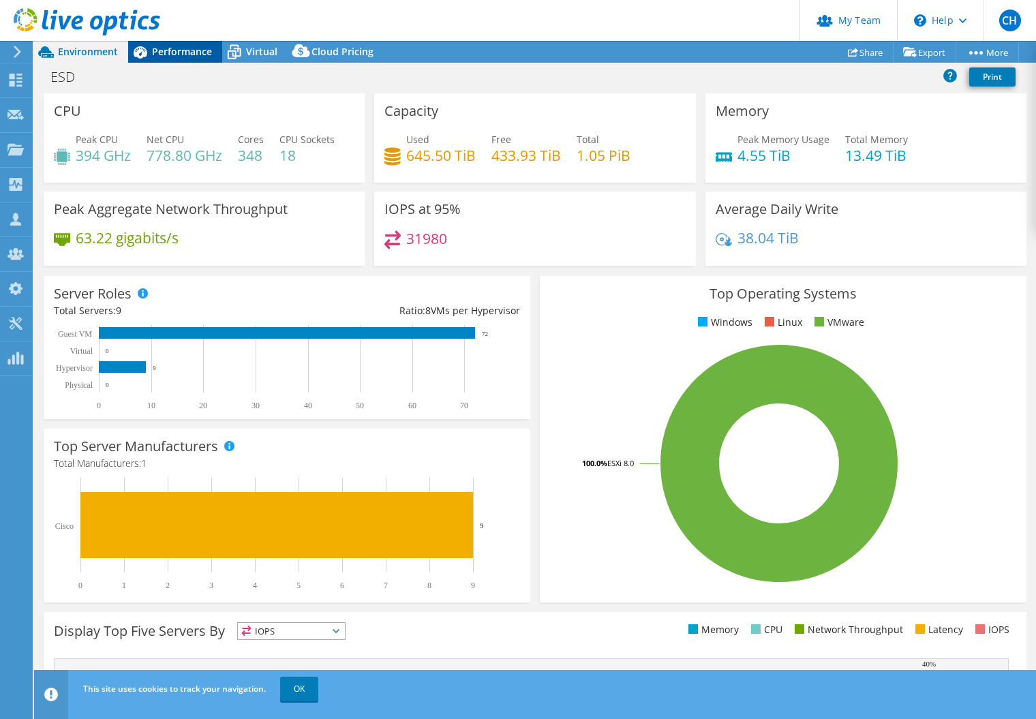
click at [189, 52] on span "Performance" at bounding box center [182, 51] width 60 height 13
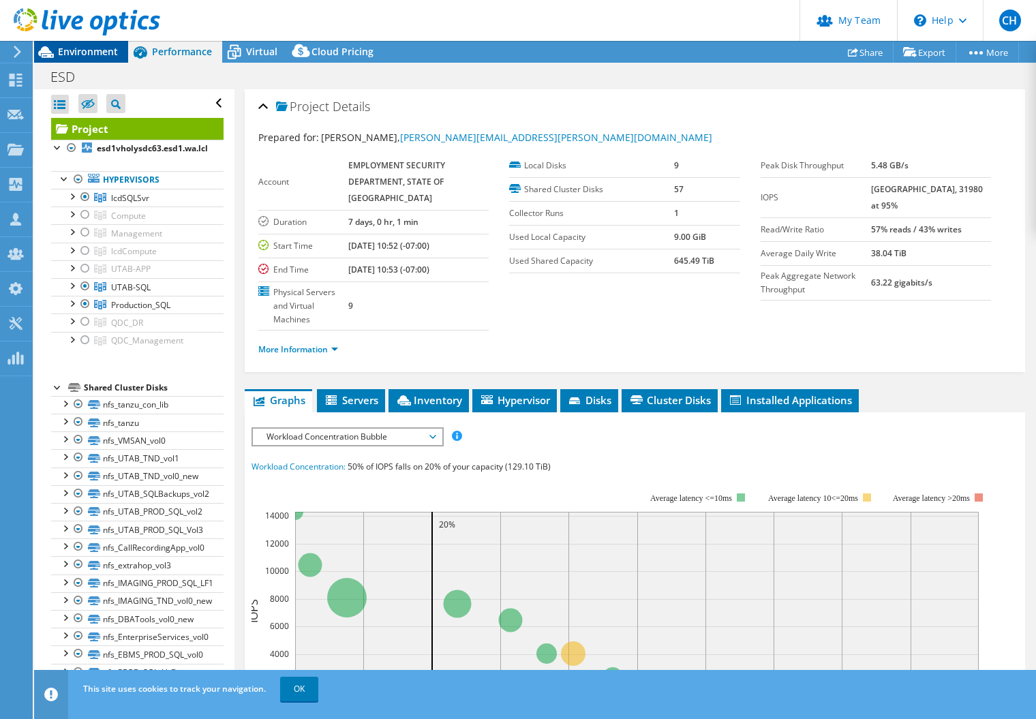
click at [83, 61] on div "Environment" at bounding box center [81, 52] width 94 height 22
